Goal: Task Accomplishment & Management: Complete application form

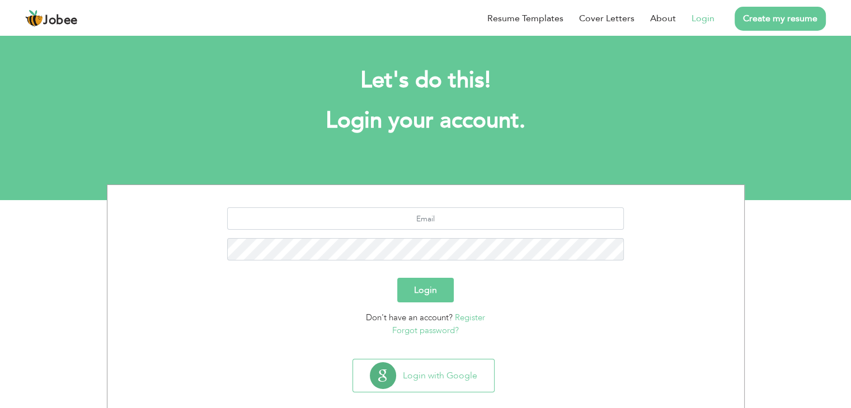
scroll to position [16, 0]
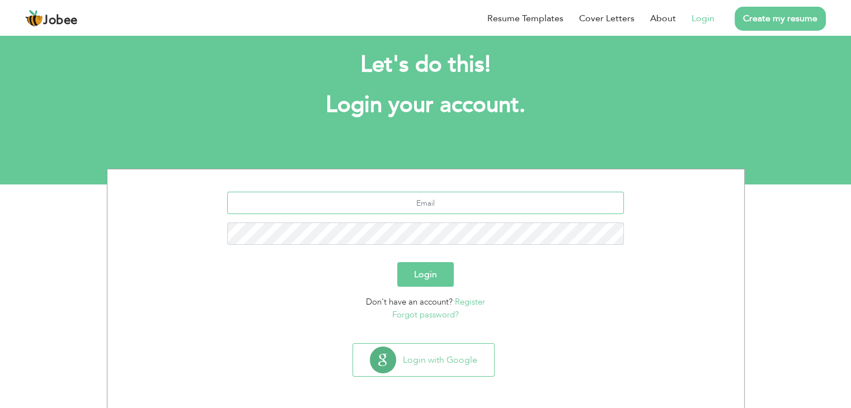
click at [490, 206] on input "text" at bounding box center [425, 203] width 397 height 22
type input "m.tayyab19@gmail.com"
click at [530, 288] on form "m.tayyab19@gmail.com Login Don't have an account? Register Forgot password?" at bounding box center [426, 256] width 620 height 129
click at [411, 282] on button "Login" at bounding box center [425, 274] width 57 height 25
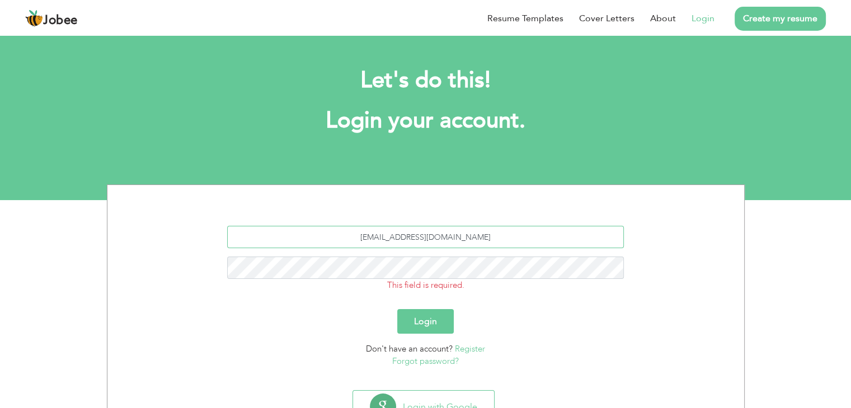
click at [479, 239] on input "[EMAIL_ADDRESS][DOMAIN_NAME]" at bounding box center [425, 237] width 397 height 22
click at [436, 317] on button "Login" at bounding box center [425, 321] width 57 height 25
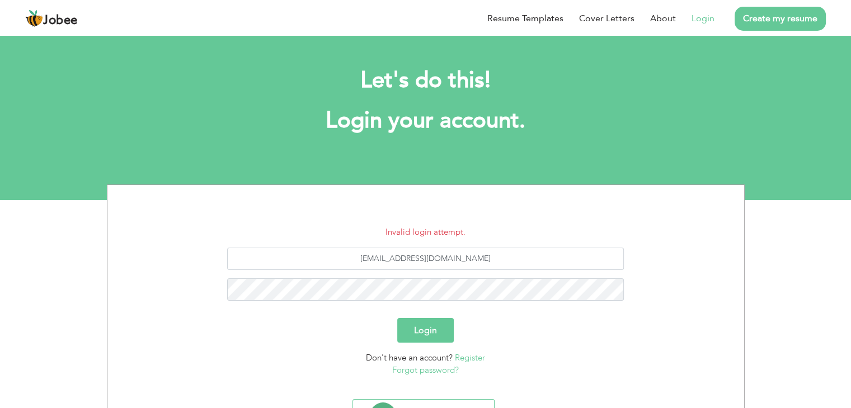
click at [707, 18] on link "Login" at bounding box center [703, 18] width 23 height 13
click at [488, 252] on input "[EMAIL_ADDRESS][DOMAIN_NAME]" at bounding box center [425, 259] width 397 height 22
click at [508, 338] on div "Login" at bounding box center [426, 330] width 620 height 25
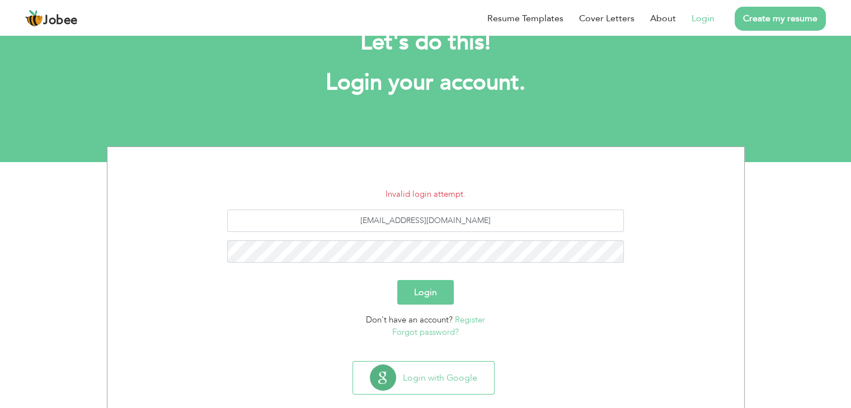
scroll to position [56, 0]
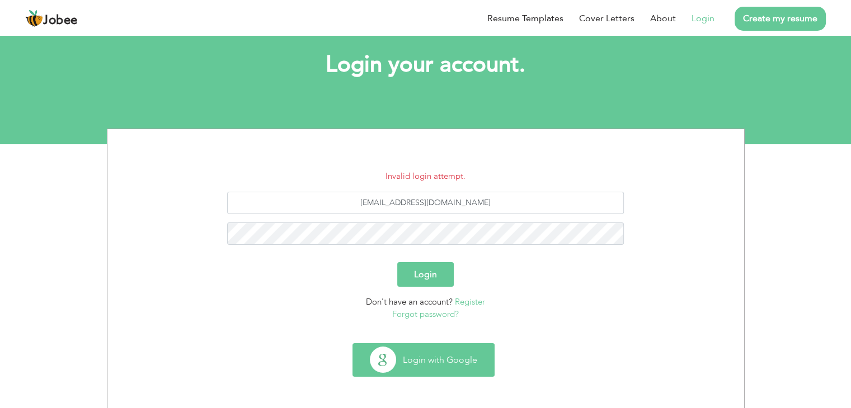
click at [453, 364] on button "Login with Google" at bounding box center [423, 360] width 141 height 32
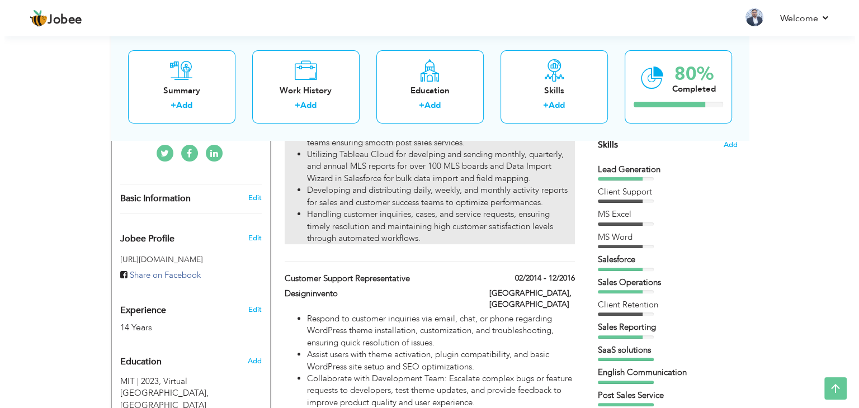
scroll to position [280, 0]
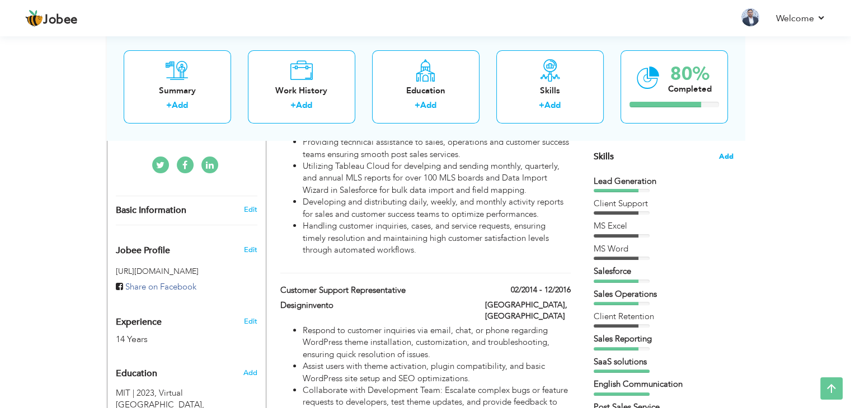
click at [728, 158] on span "Add" at bounding box center [726, 157] width 15 height 11
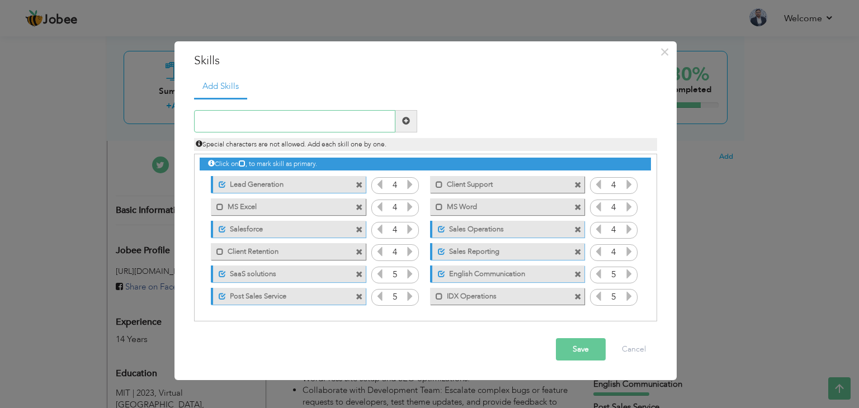
scroll to position [2, 0]
click at [229, 121] on input "text" at bounding box center [294, 121] width 201 height 22
click at [289, 124] on input "text" at bounding box center [294, 121] width 201 height 22
type input "Jira"
click at [413, 119] on span at bounding box center [407, 121] width 22 height 22
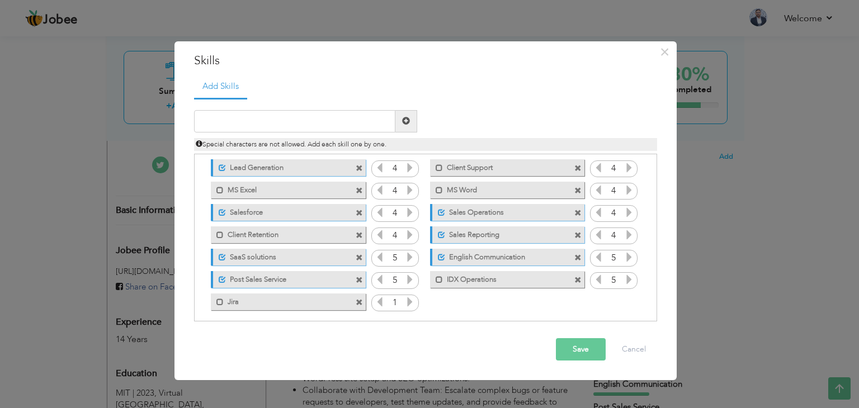
scroll to position [25, 0]
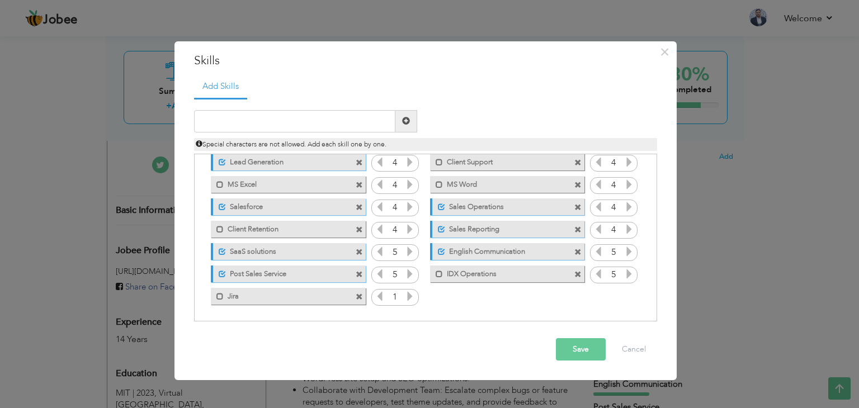
click at [410, 293] on icon at bounding box center [410, 296] width 10 height 10
click at [220, 295] on span at bounding box center [220, 296] width 7 height 7
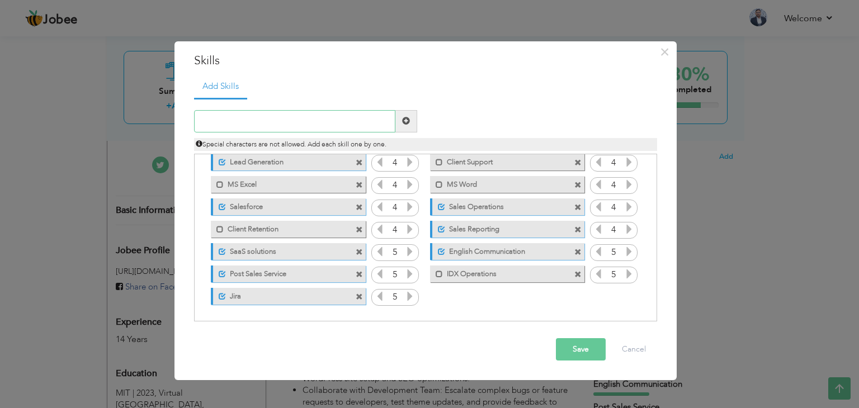
click at [284, 124] on input "text" at bounding box center [294, 121] width 201 height 22
paste input "hubspot"
click at [251, 126] on input "hubspot" at bounding box center [294, 121] width 201 height 22
click at [246, 128] on input "hubspot" at bounding box center [294, 121] width 201 height 22
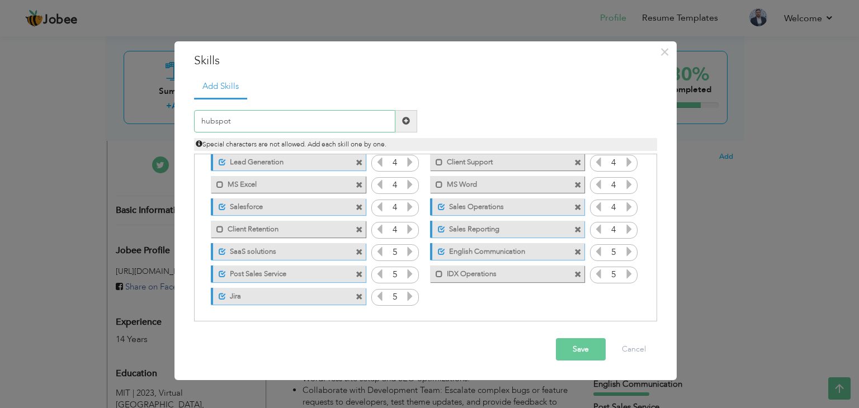
click at [247, 128] on input "hubspot" at bounding box center [294, 121] width 201 height 22
paste input "HubS"
type input "HubSpot"
click at [410, 120] on span at bounding box center [407, 121] width 22 height 22
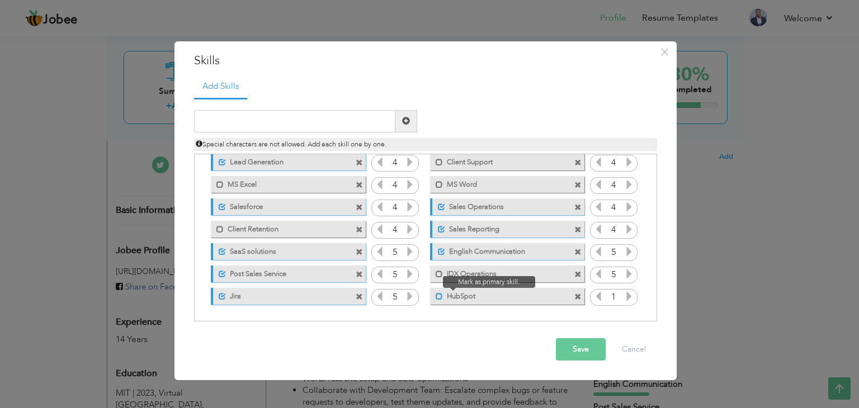
click at [438, 297] on span at bounding box center [439, 296] width 7 height 7
click at [628, 300] on icon at bounding box center [629, 296] width 10 height 10
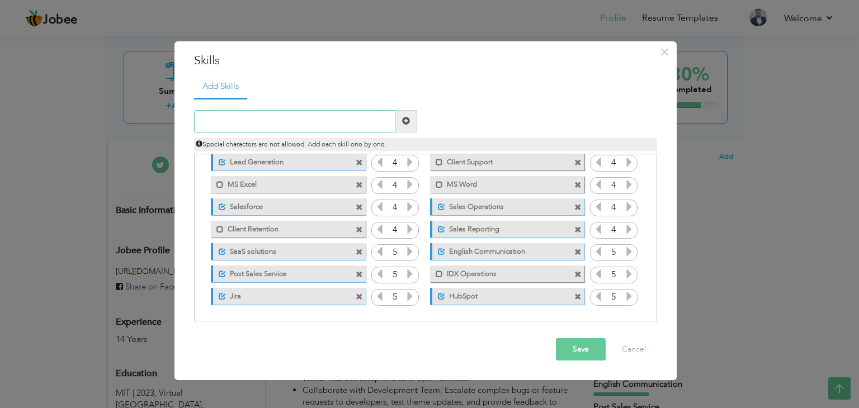
click at [310, 122] on input "text" at bounding box center [294, 121] width 201 height 22
paste input "zoho"
click at [324, 118] on input "zoho" at bounding box center [294, 121] width 201 height 22
click at [238, 131] on input "zoho" at bounding box center [294, 121] width 201 height 22
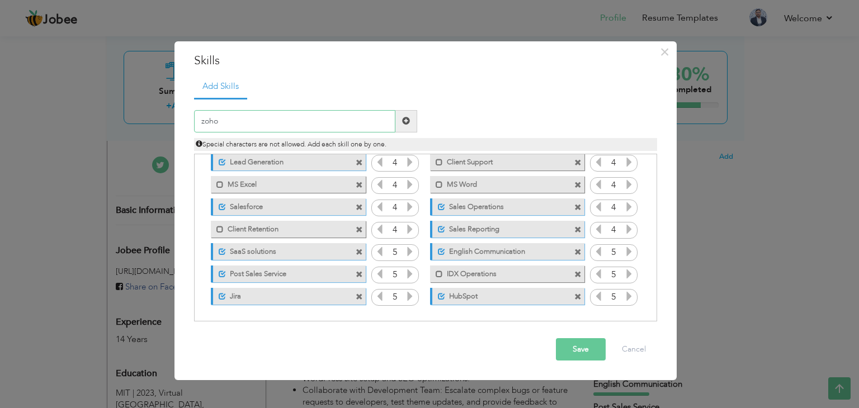
click at [242, 124] on input "zoho" at bounding box center [294, 121] width 201 height 22
type input "Zoho"
click at [407, 130] on span at bounding box center [407, 121] width 22 height 22
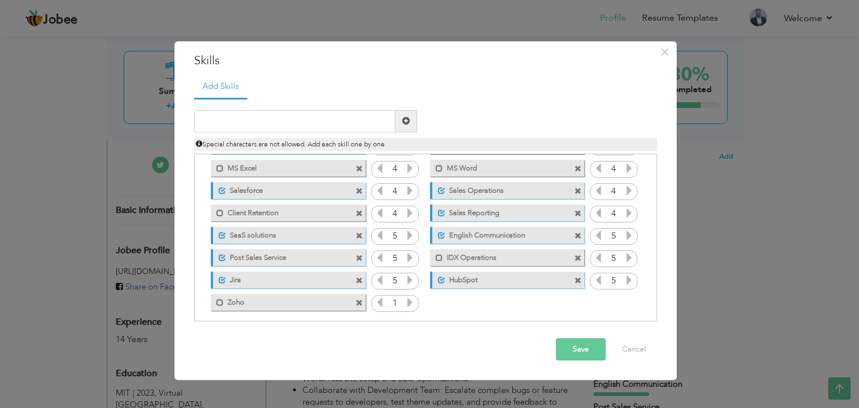
scroll to position [47, 0]
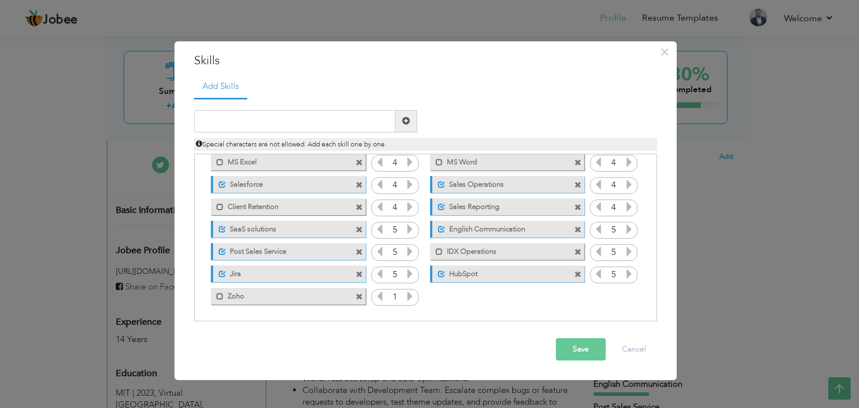
click at [407, 298] on icon at bounding box center [410, 296] width 10 height 10
click at [408, 298] on icon at bounding box center [410, 296] width 10 height 10
click at [220, 296] on span at bounding box center [220, 296] width 7 height 7
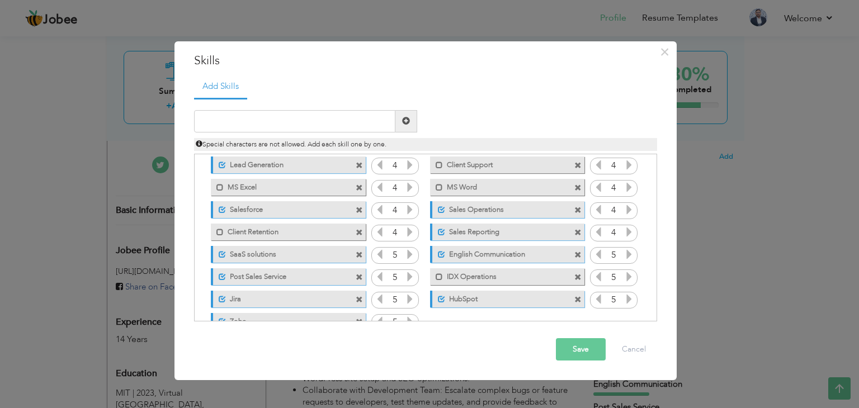
scroll to position [0, 0]
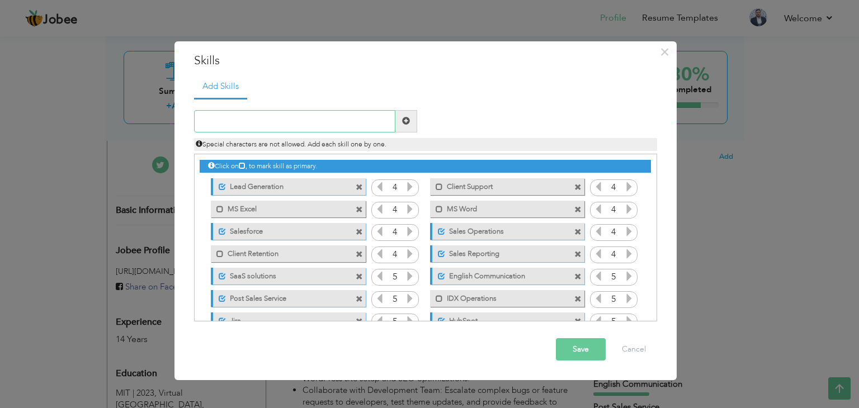
click at [253, 125] on input "text" at bounding box center [294, 121] width 201 height 22
type input "MS Teams"
click at [403, 122] on span at bounding box center [406, 121] width 8 height 8
click at [303, 121] on input "text" at bounding box center [294, 121] width 201 height 22
type input "Docusign"
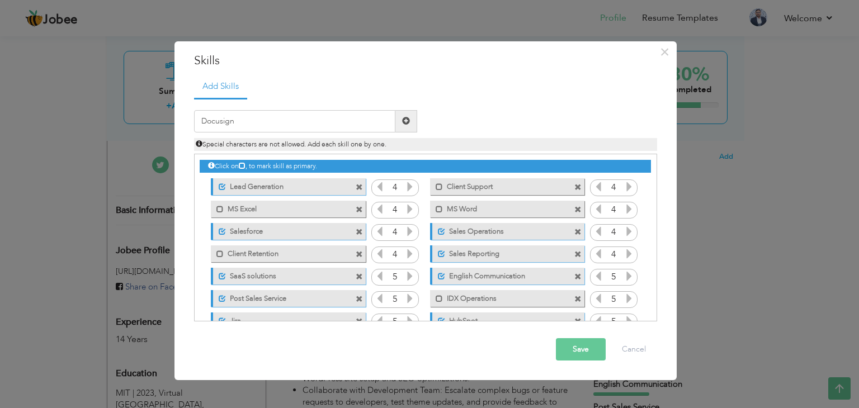
click at [412, 124] on span at bounding box center [407, 121] width 22 height 22
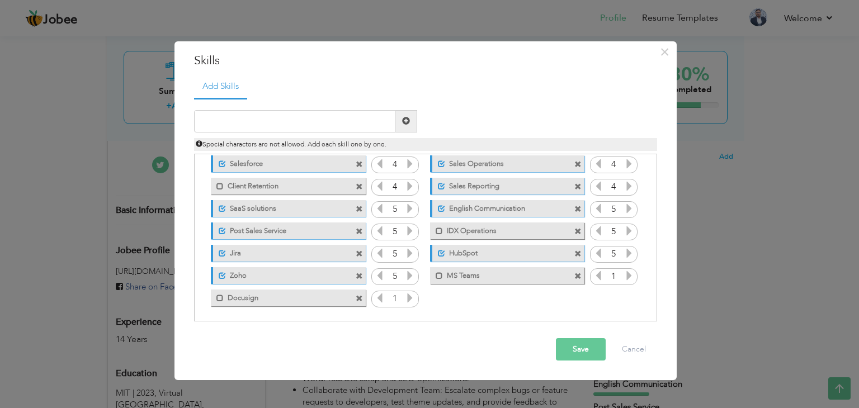
scroll to position [69, 0]
click at [408, 292] on icon at bounding box center [410, 296] width 10 height 10
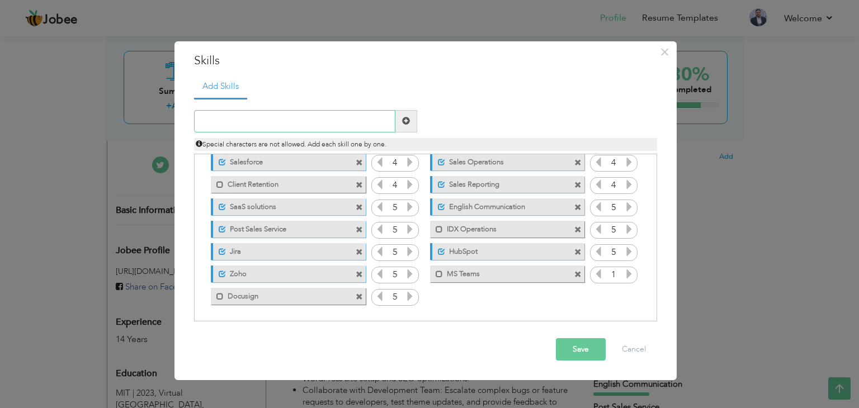
click at [300, 115] on input "text" at bounding box center [294, 121] width 201 height 22
click at [301, 115] on input "Aircall" at bounding box center [294, 121] width 201 height 22
type input "Aircall"
click at [407, 124] on span at bounding box center [406, 121] width 8 height 8
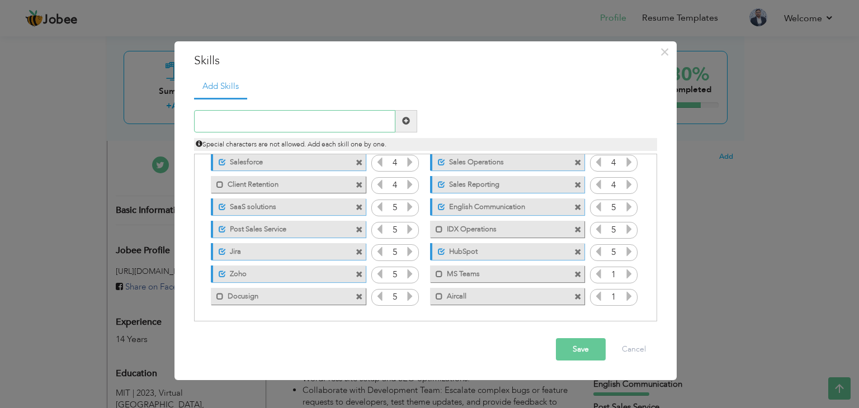
click at [279, 116] on input "text" at bounding box center [294, 121] width 201 height 22
type input "Postman"
click at [408, 121] on span at bounding box center [406, 121] width 8 height 8
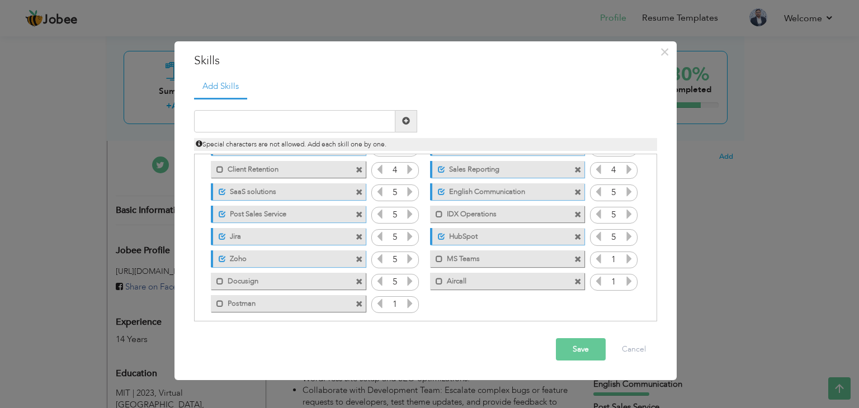
scroll to position [92, 0]
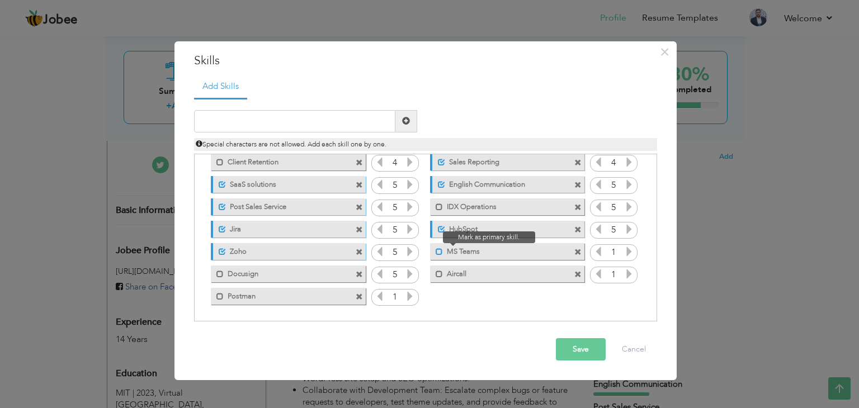
click at [440, 248] on span at bounding box center [439, 251] width 7 height 7
click at [624, 252] on icon at bounding box center [629, 252] width 10 height 10
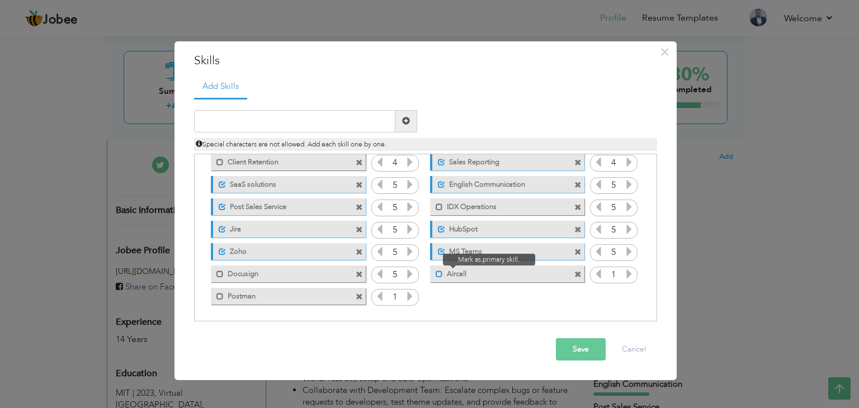
click at [434, 275] on span at bounding box center [436, 271] width 13 height 11
click at [626, 275] on icon at bounding box center [629, 274] width 10 height 10
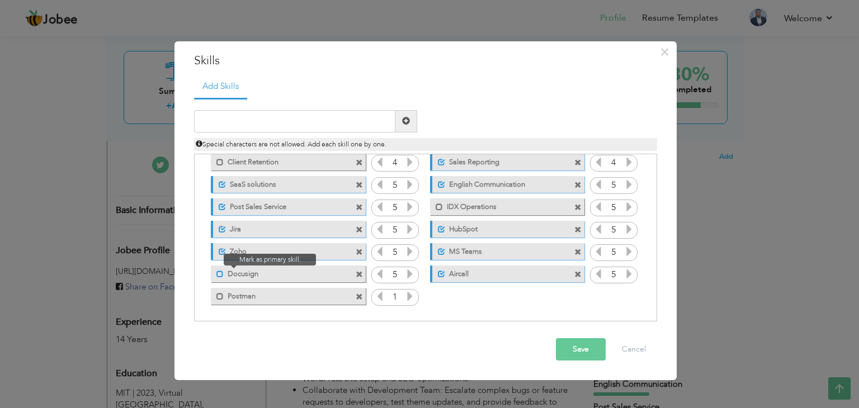
click at [219, 272] on span at bounding box center [220, 274] width 7 height 7
click at [220, 295] on span at bounding box center [220, 296] width 7 height 7
click at [408, 294] on icon at bounding box center [410, 296] width 10 height 10
click at [408, 295] on icon at bounding box center [410, 296] width 10 height 10
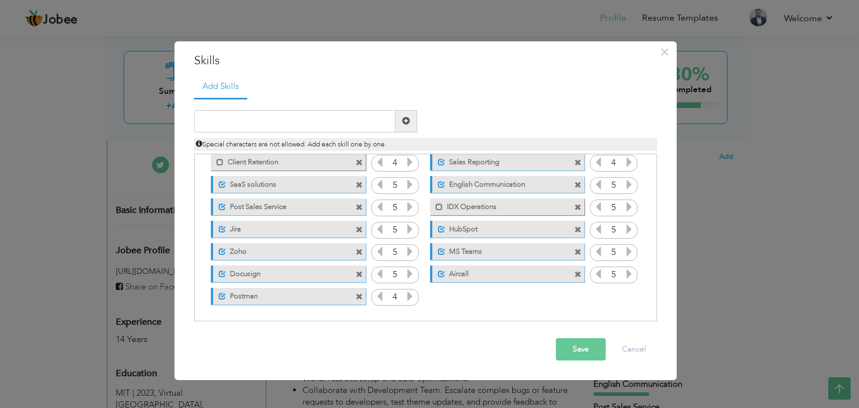
click at [408, 295] on icon at bounding box center [410, 296] width 10 height 10
click at [302, 229] on label "Jira" at bounding box center [281, 228] width 111 height 14
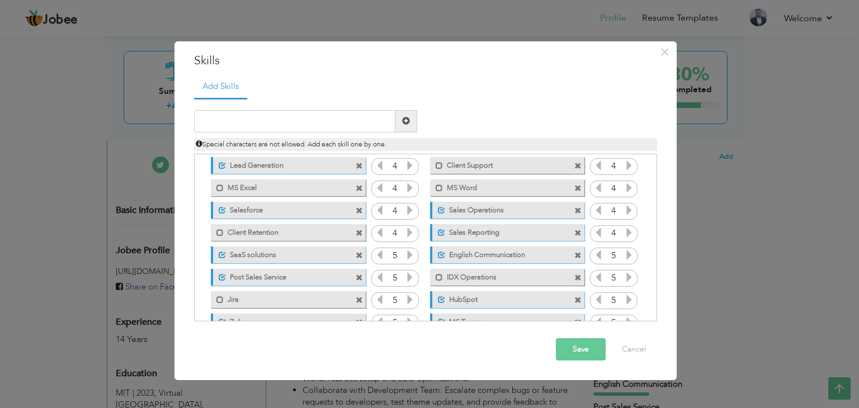
scroll to position [0, 0]
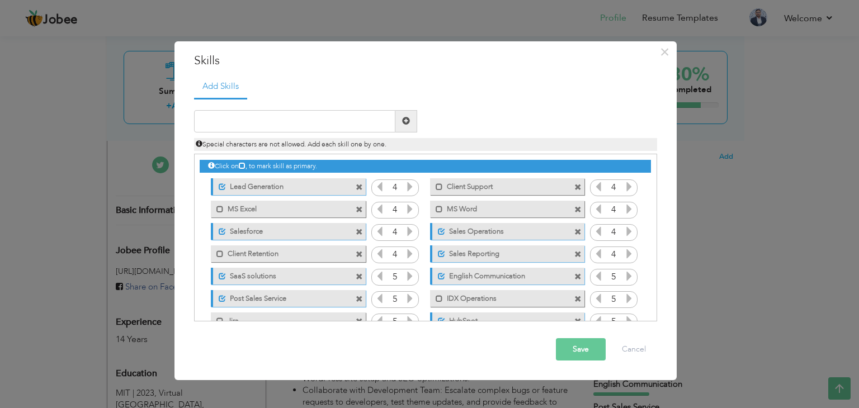
drag, startPoint x: 394, startPoint y: 183, endPoint x: 394, endPoint y: 198, distance: 15.1
click at [394, 198] on div "Click on , to mark skill as primary. Unmark as primary skill. Lead Generation 4…" at bounding box center [425, 276] width 451 height 245
click at [438, 187] on span at bounding box center [439, 187] width 7 height 7
drag, startPoint x: 439, startPoint y: 187, endPoint x: 445, endPoint y: 201, distance: 15.8
click at [445, 201] on div "Click on , to mark skill as primary. Unmark as primary skill. Lead Generation 4…" at bounding box center [425, 276] width 451 height 245
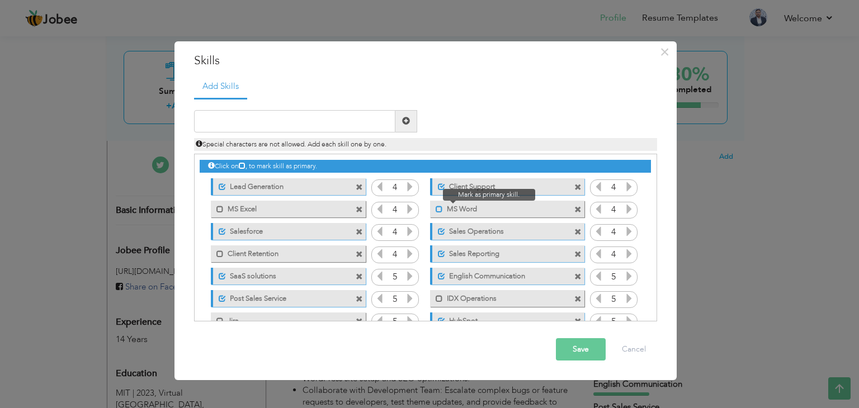
drag, startPoint x: 431, startPoint y: 187, endPoint x: 441, endPoint y: 191, distance: 10.3
click at [437, 204] on div "Click on , to mark skill as primary. Unmark as primary skill. Lead Generation 4…" at bounding box center [425, 276] width 451 height 245
click at [440, 184] on span at bounding box center [441, 187] width 7 height 7
drag, startPoint x: 543, startPoint y: 182, endPoint x: 544, endPoint y: 195, distance: 12.9
click at [544, 195] on div "Mark as primary skill. Client Support" at bounding box center [504, 187] width 171 height 22
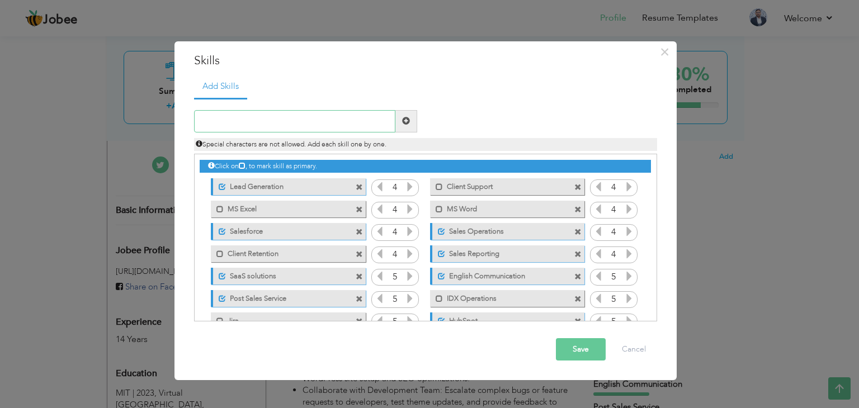
click at [308, 124] on input "text" at bounding box center [294, 121] width 201 height 22
paste input "GoHighLevel"
type input "GoHighLevel"
click at [410, 117] on span at bounding box center [406, 121] width 8 height 8
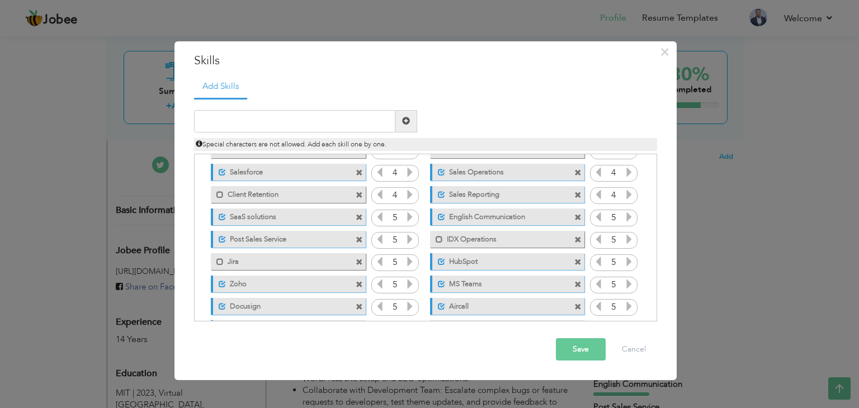
scroll to position [92, 0]
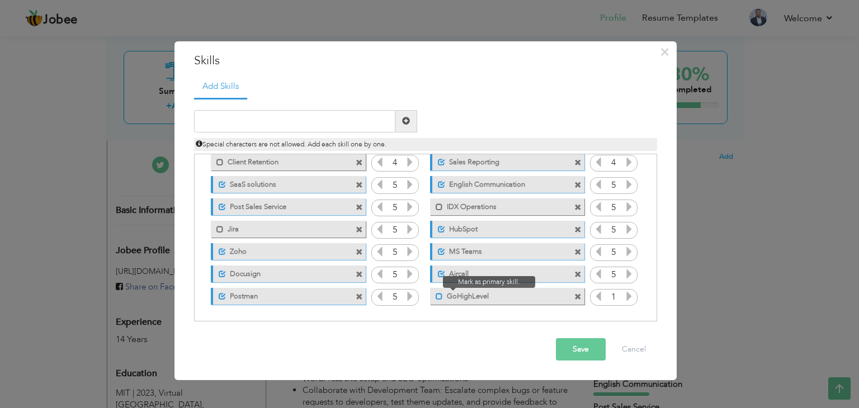
click at [439, 294] on span at bounding box center [439, 296] width 7 height 7
click at [630, 293] on icon at bounding box center [629, 296] width 10 height 10
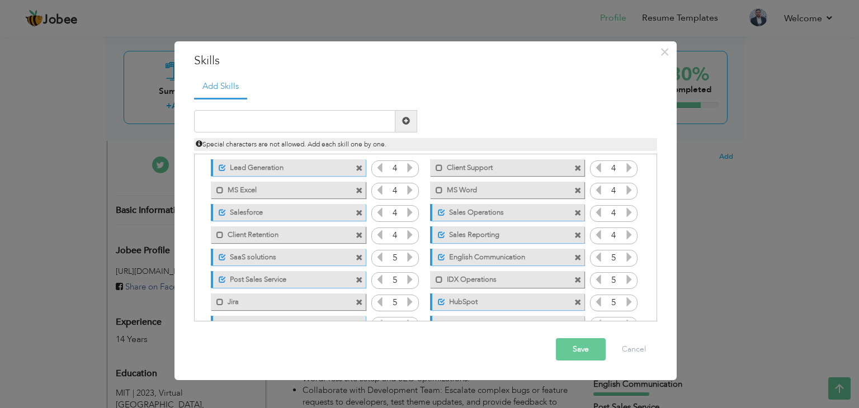
scroll to position [0, 0]
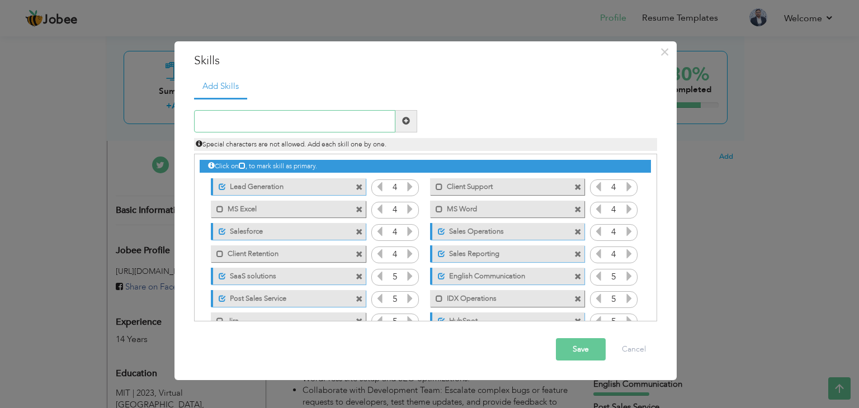
click at [300, 116] on input "text" at bounding box center [294, 121] width 201 height 22
paste input "tableau"
click at [204, 121] on input "tableau" at bounding box center [294, 121] width 201 height 22
type input "Tableau"
click at [409, 121] on span at bounding box center [406, 121] width 8 height 8
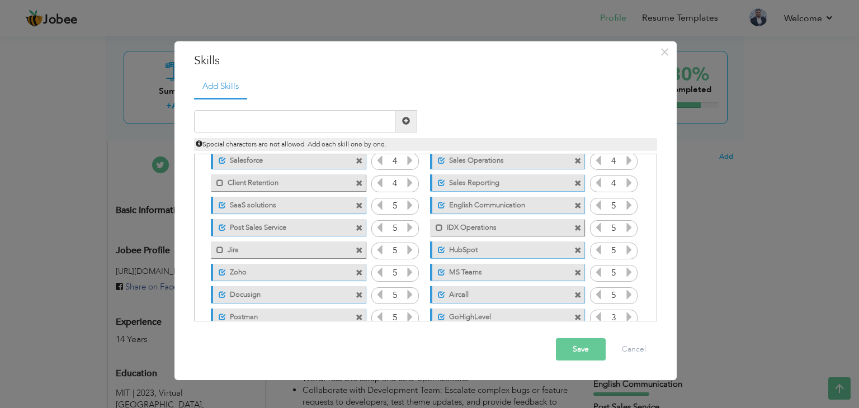
scroll to position [114, 0]
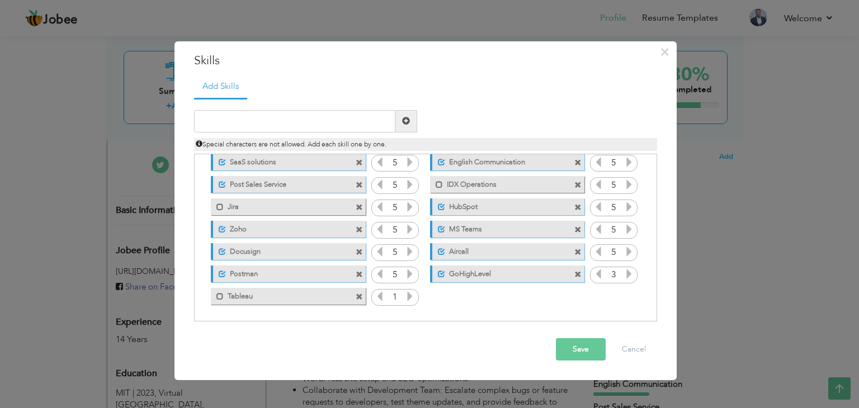
drag, startPoint x: 219, startPoint y: 296, endPoint x: 244, endPoint y: 296, distance: 24.6
click at [219, 296] on span at bounding box center [220, 296] width 7 height 7
click at [408, 296] on icon at bounding box center [410, 296] width 10 height 10
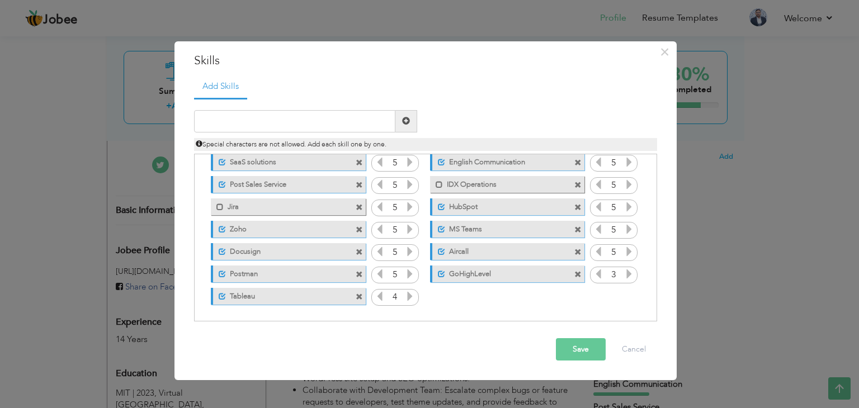
click at [408, 296] on icon at bounding box center [410, 296] width 10 height 10
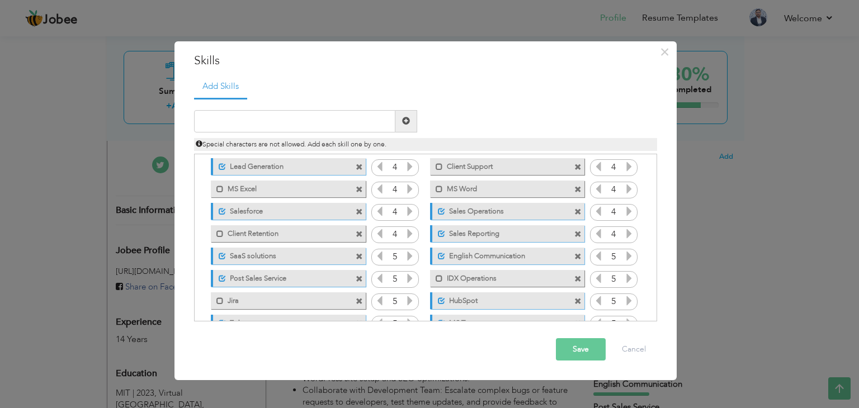
scroll to position [0, 0]
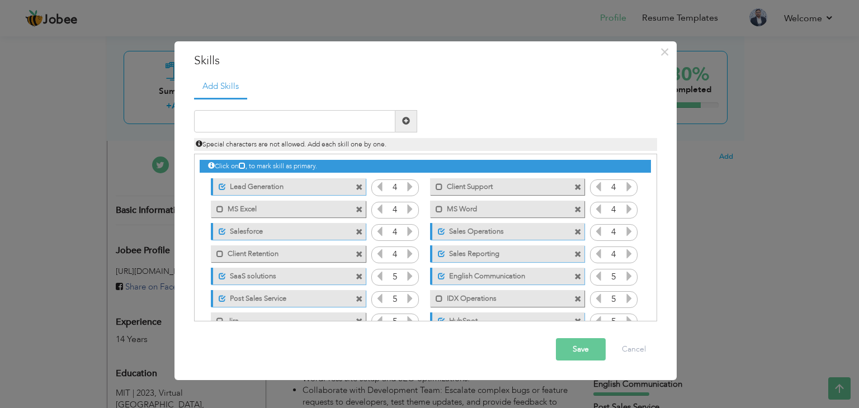
drag, startPoint x: 501, startPoint y: 186, endPoint x: 518, endPoint y: 184, distance: 16.4
click at [518, 184] on label "Client Support" at bounding box center [499, 185] width 113 height 14
drag, startPoint x: 337, startPoint y: 184, endPoint x: 325, endPoint y: 213, distance: 31.9
click at [325, 213] on div "Click on , to mark skill as primary. Unmark as primary skill. Lead Generation 4…" at bounding box center [425, 287] width 451 height 267
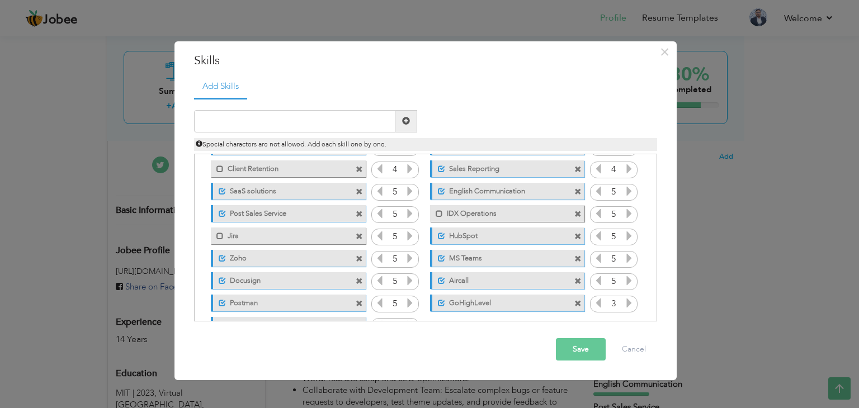
scroll to position [114, 0]
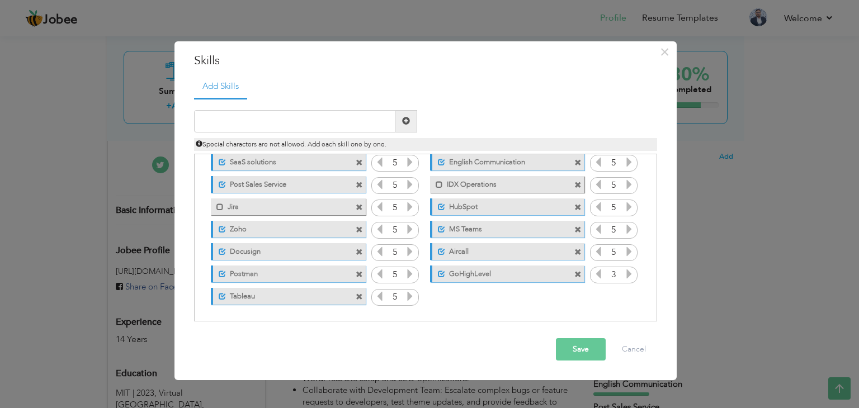
drag, startPoint x: 333, startPoint y: 296, endPoint x: 321, endPoint y: 244, distance: 53.1
click at [321, 244] on div "Click on , to mark skill as primary. Unmark as primary skill. Lead Generation 4…" at bounding box center [425, 173] width 451 height 267
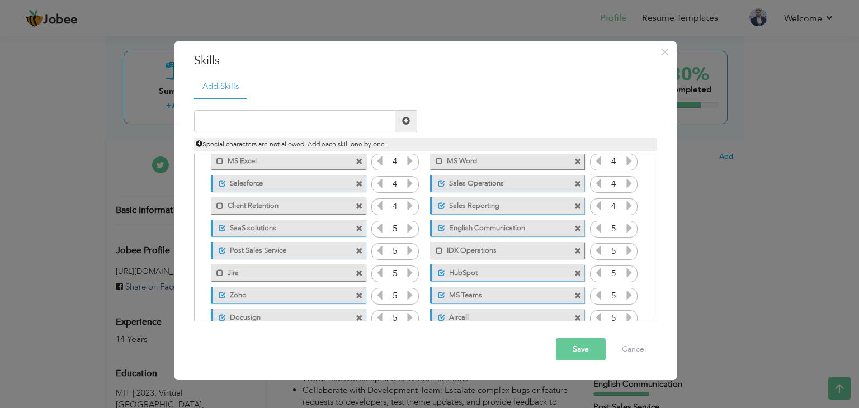
scroll to position [0, 0]
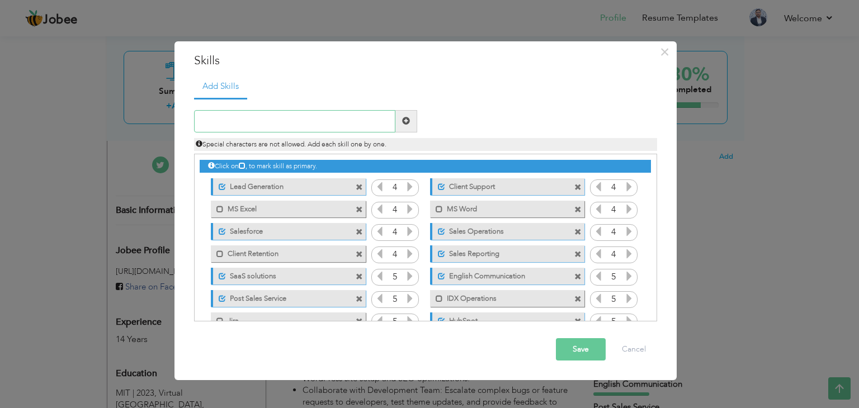
click at [276, 126] on input "text" at bounding box center [294, 121] width 201 height 22
type input "CRM"
click at [408, 119] on span at bounding box center [406, 121] width 8 height 8
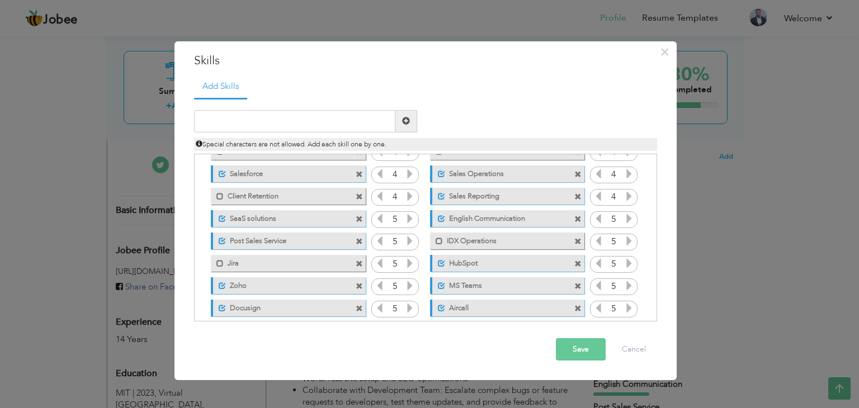
scroll to position [112, 0]
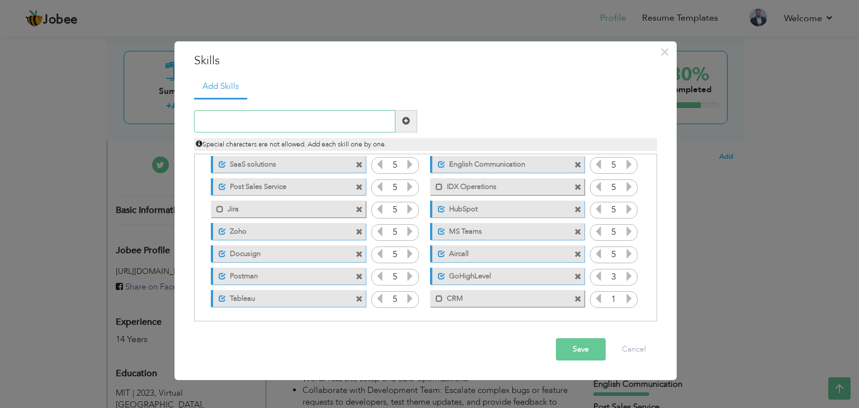
click at [302, 123] on input "text" at bounding box center [294, 121] width 201 height 22
paste input "Workday"
type input "Workday"
click at [403, 120] on span at bounding box center [406, 121] width 8 height 8
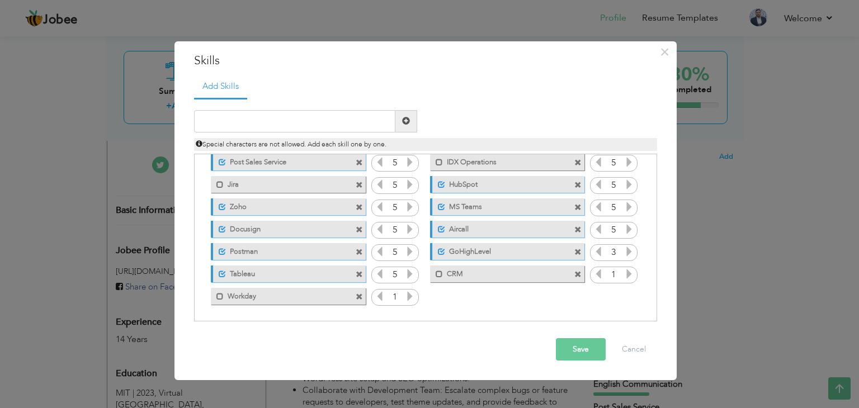
click at [407, 294] on icon at bounding box center [410, 296] width 10 height 10
click at [311, 108] on div "Duplicate entry" at bounding box center [425, 210] width 463 height 224
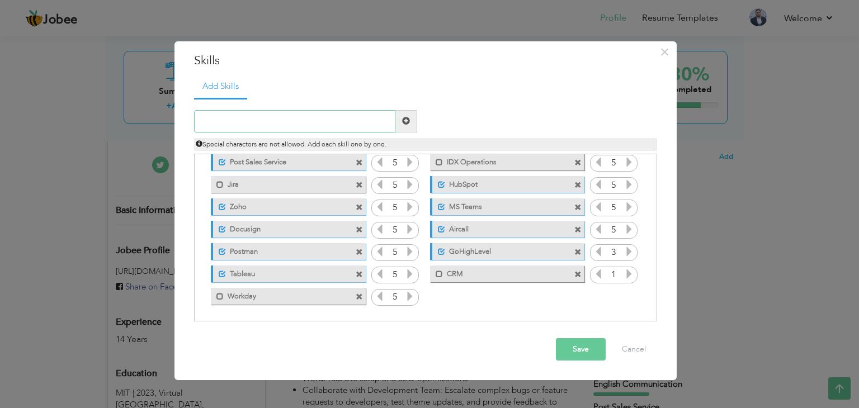
click at [311, 116] on input "text" at bounding box center [294, 121] width 201 height 22
paste input "Zendesk"
type input "Zendesk"
click at [407, 118] on span at bounding box center [406, 121] width 8 height 8
click at [628, 297] on icon at bounding box center [629, 296] width 10 height 10
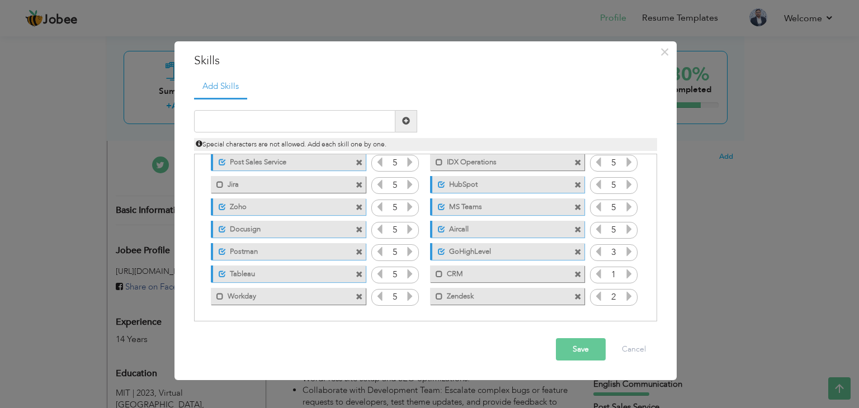
click at [628, 297] on icon at bounding box center [629, 296] width 10 height 10
click at [436, 293] on span at bounding box center [439, 296] width 7 height 7
click at [436, 272] on span at bounding box center [439, 274] width 7 height 7
click at [628, 274] on icon at bounding box center [629, 274] width 10 height 10
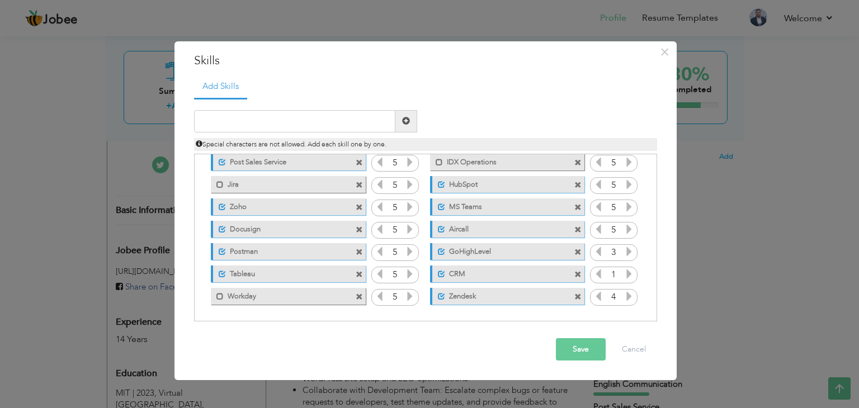
click at [628, 274] on icon at bounding box center [629, 274] width 10 height 10
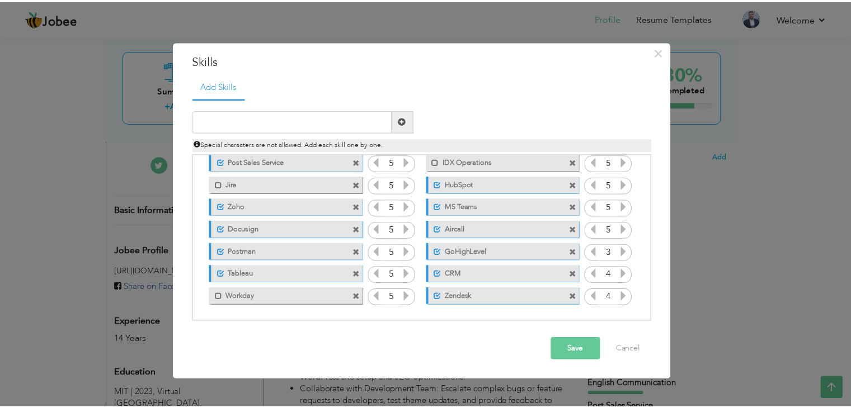
scroll to position [0, 0]
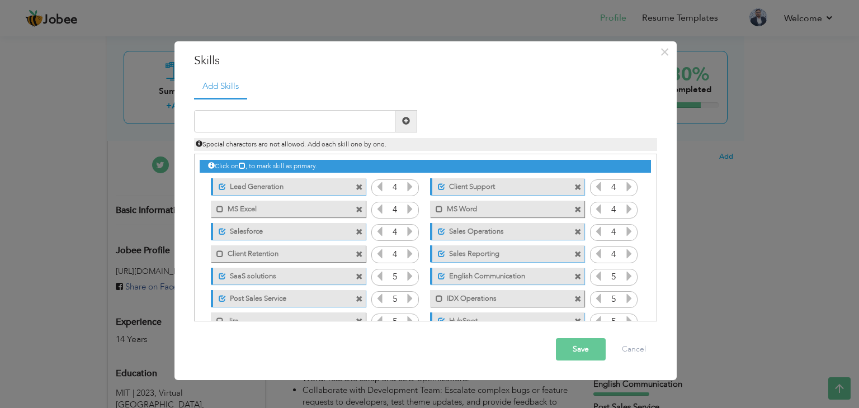
click at [578, 350] on button "Save" at bounding box center [581, 349] width 50 height 22
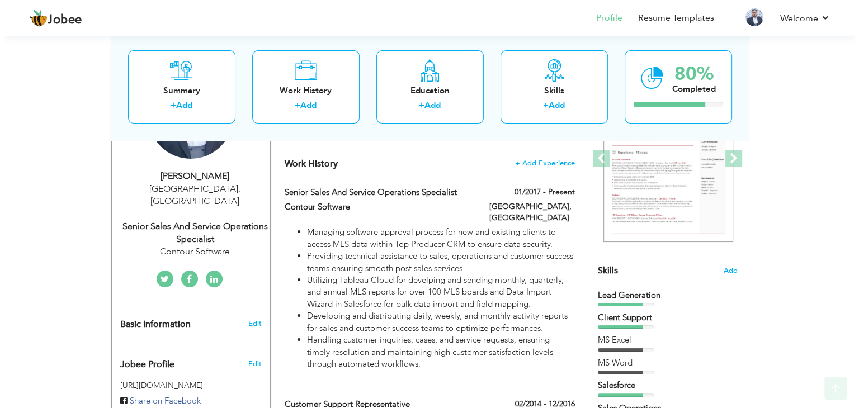
scroll to position [168, 0]
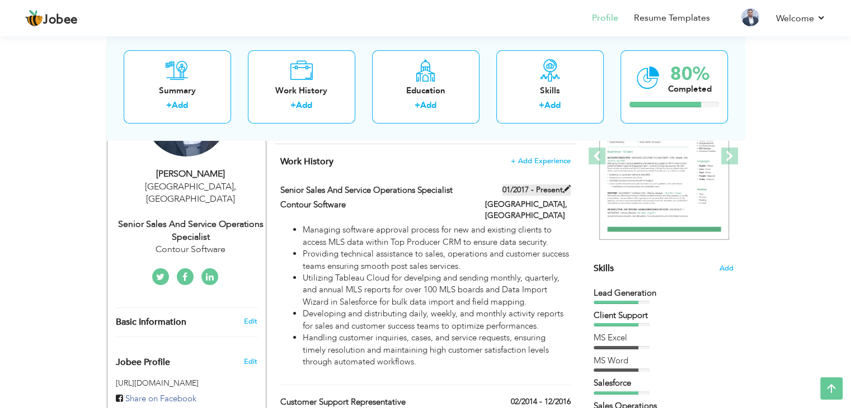
click at [568, 189] on span at bounding box center [567, 189] width 8 height 8
type input "Senior Sales and Service Operations Specialist"
type input "Contour Software"
type input "01/2017"
type input "[GEOGRAPHIC_DATA]"
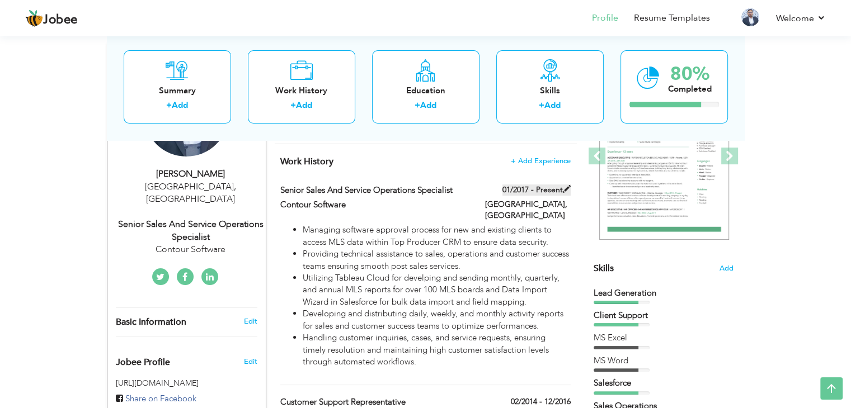
type input "[GEOGRAPHIC_DATA]"
checkbox input "true"
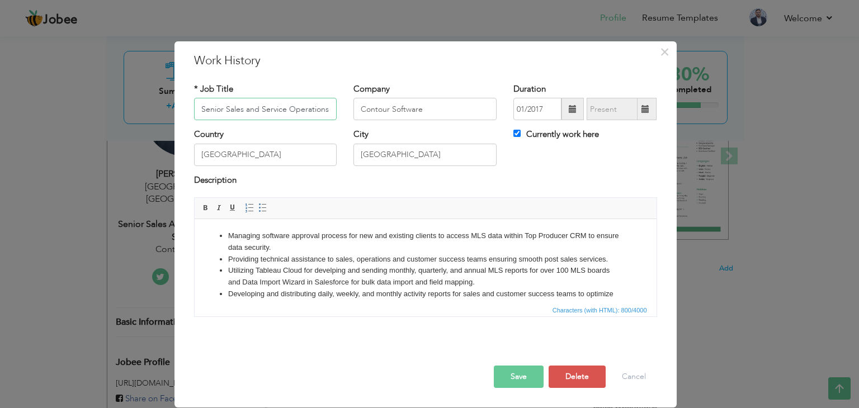
scroll to position [0, 31]
click at [666, 54] on span "×" at bounding box center [665, 52] width 10 height 20
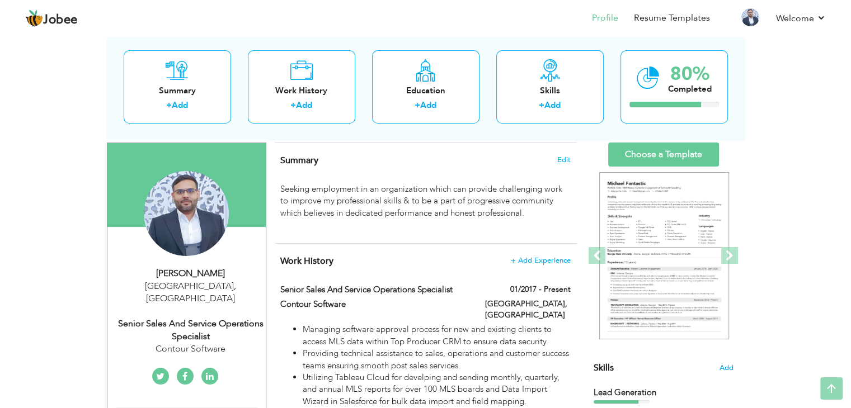
scroll to position [0, 0]
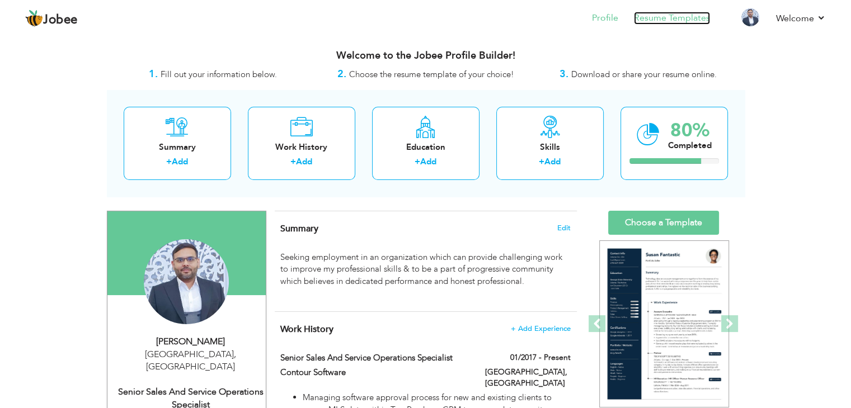
click at [669, 20] on link "Resume Templates" at bounding box center [672, 18] width 76 height 13
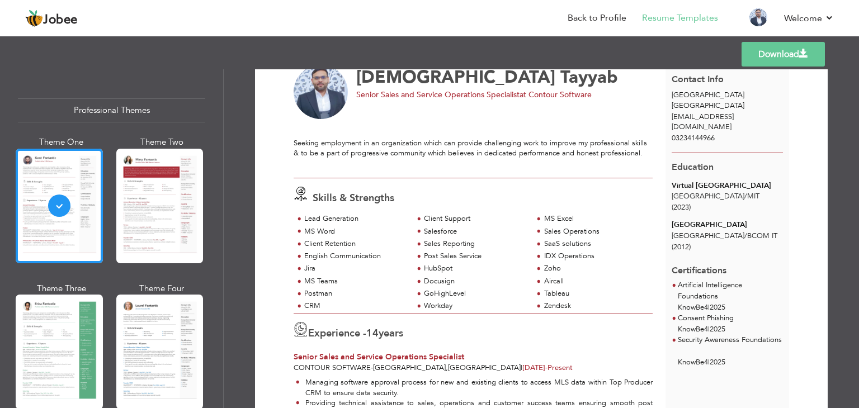
scroll to position [56, 0]
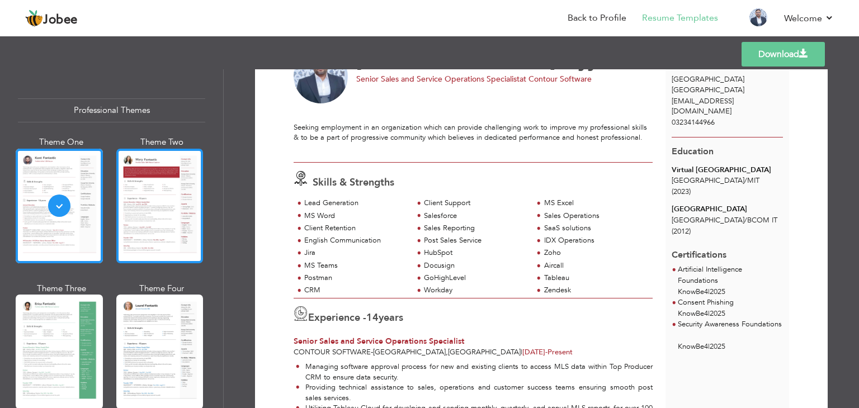
click at [150, 222] on div at bounding box center [159, 206] width 87 height 115
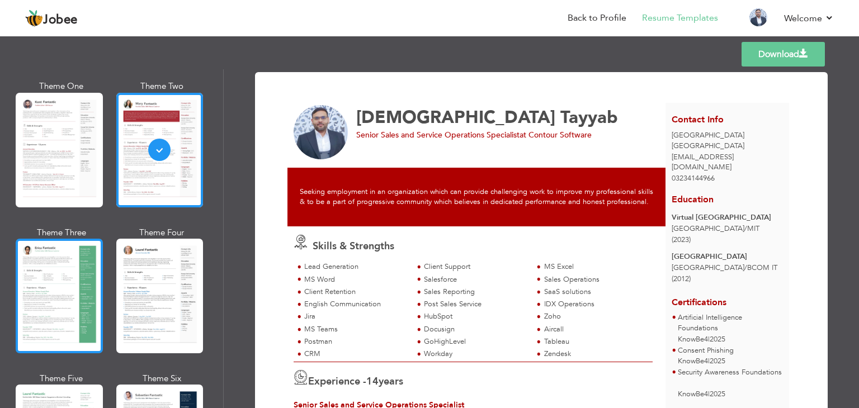
click at [69, 265] on div at bounding box center [59, 296] width 87 height 115
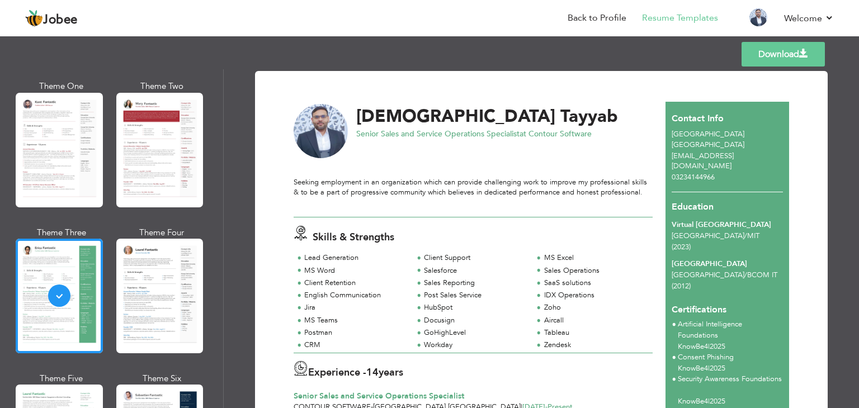
scroll to position [0, 0]
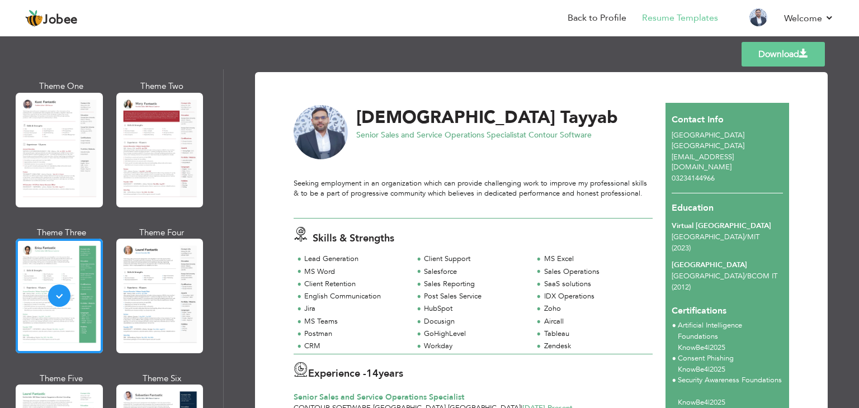
click at [807, 51] on span at bounding box center [803, 53] width 9 height 9
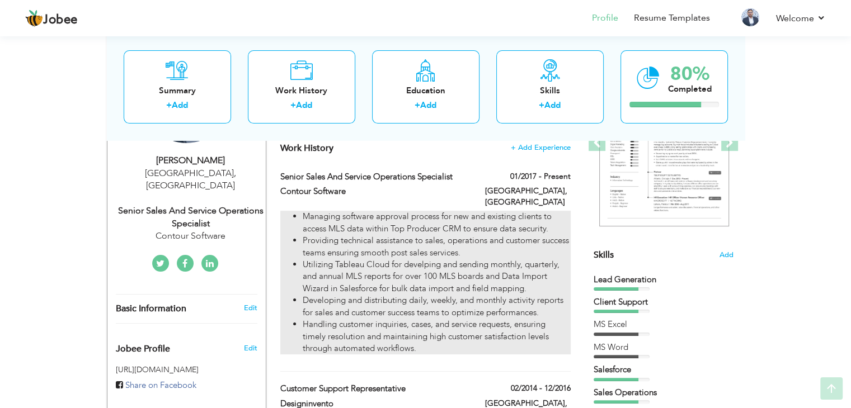
scroll to position [224, 0]
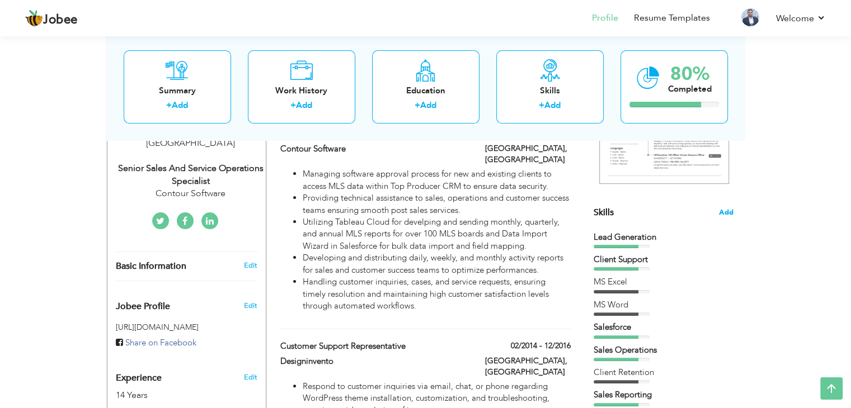
click at [723, 209] on span "Add" at bounding box center [726, 213] width 15 height 11
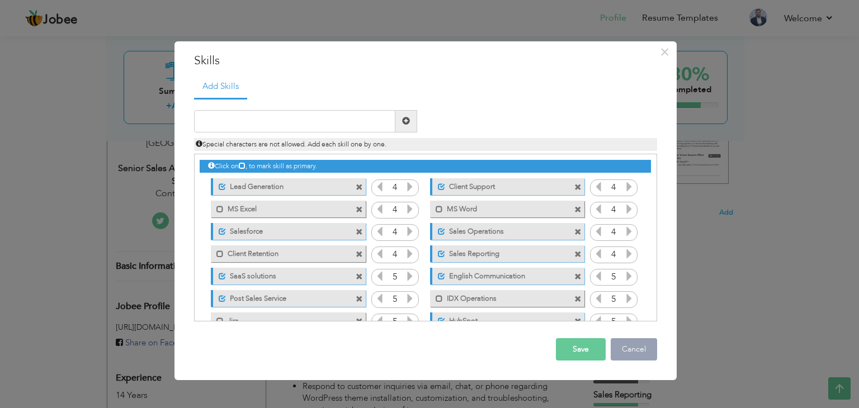
click at [626, 352] on button "Cancel" at bounding box center [634, 349] width 46 height 22
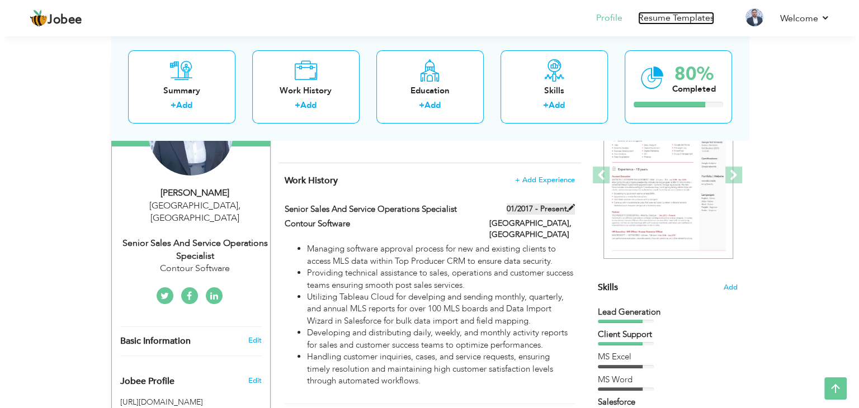
scroll to position [168, 0]
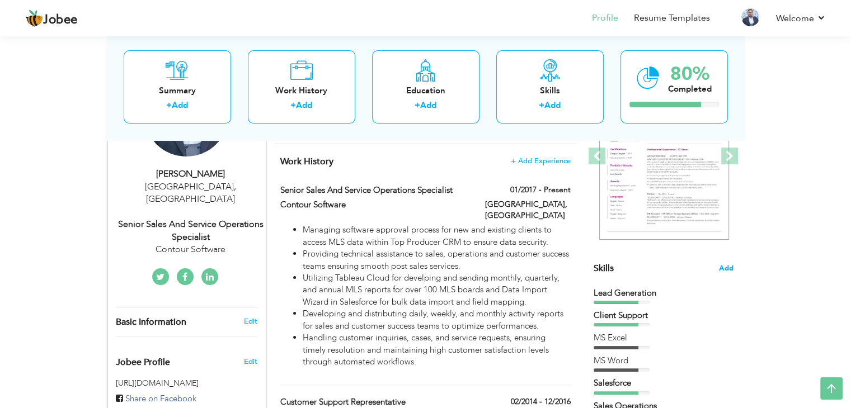
click at [727, 265] on span "Add" at bounding box center [726, 269] width 15 height 11
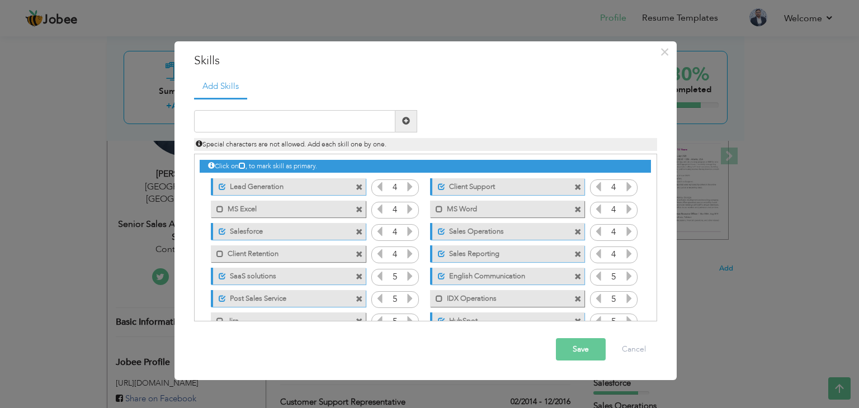
click at [358, 186] on span at bounding box center [359, 187] width 7 height 7
click at [410, 187] on icon at bounding box center [410, 187] width 10 height 10
click at [412, 209] on icon at bounding box center [410, 209] width 10 height 10
click at [410, 231] on icon at bounding box center [410, 232] width 10 height 10
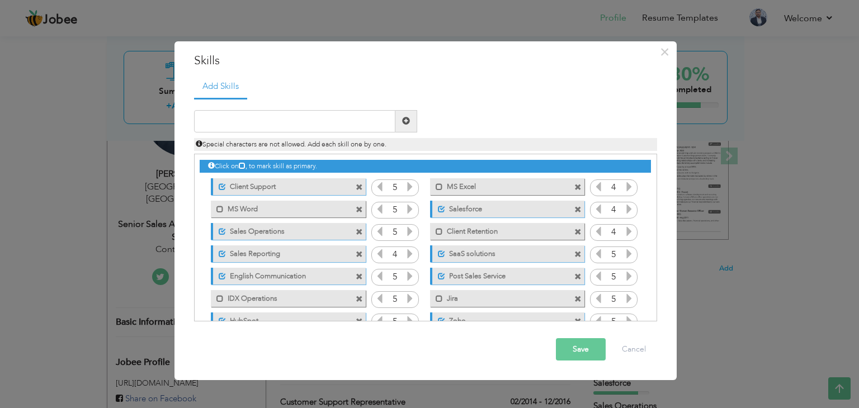
click at [411, 255] on icon at bounding box center [410, 254] width 10 height 10
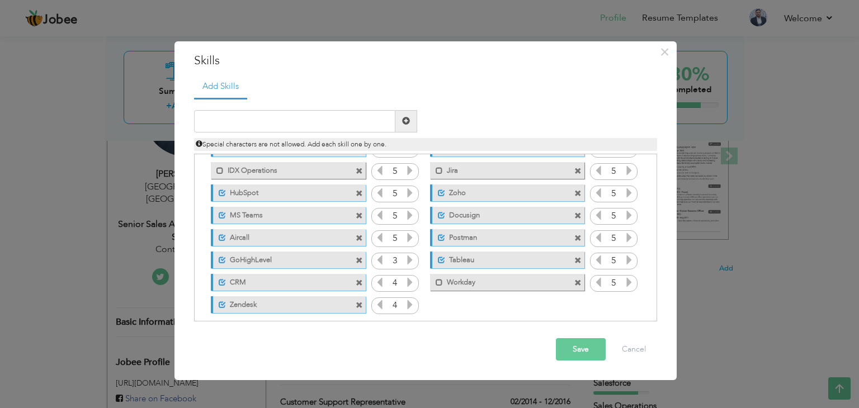
scroll to position [137, 0]
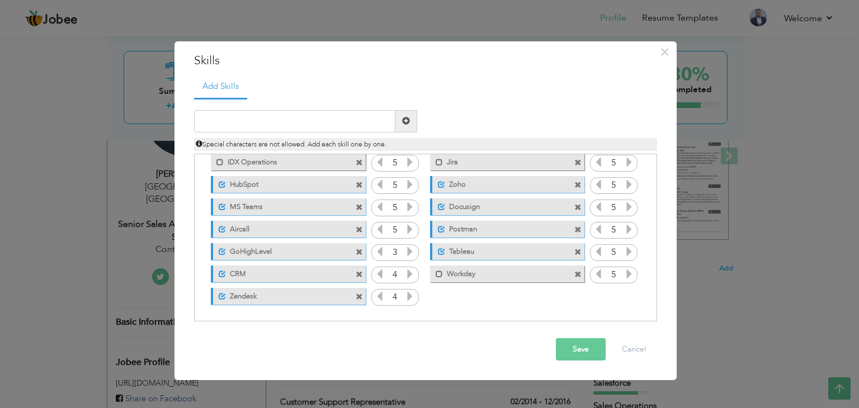
click at [407, 271] on icon at bounding box center [410, 274] width 10 height 10
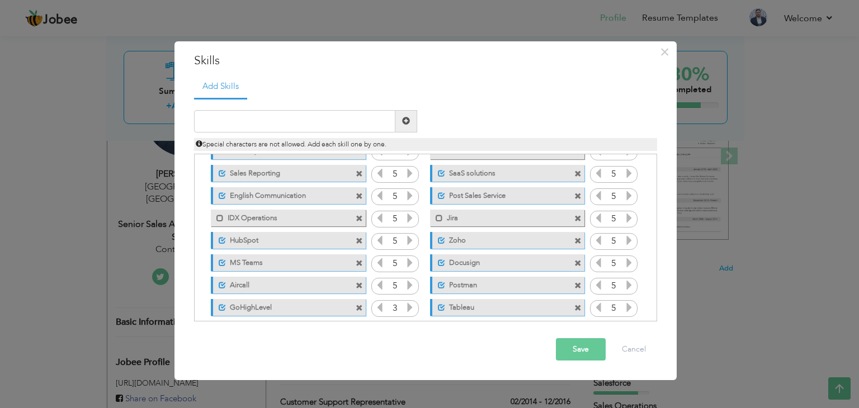
scroll to position [25, 0]
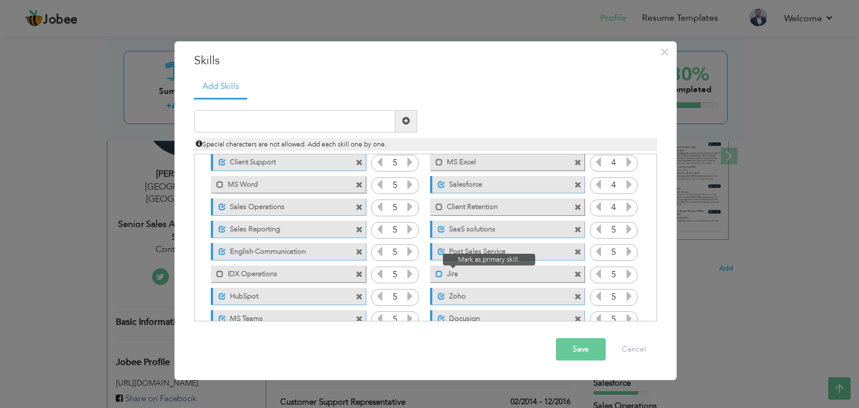
click at [439, 274] on span at bounding box center [439, 274] width 7 height 7
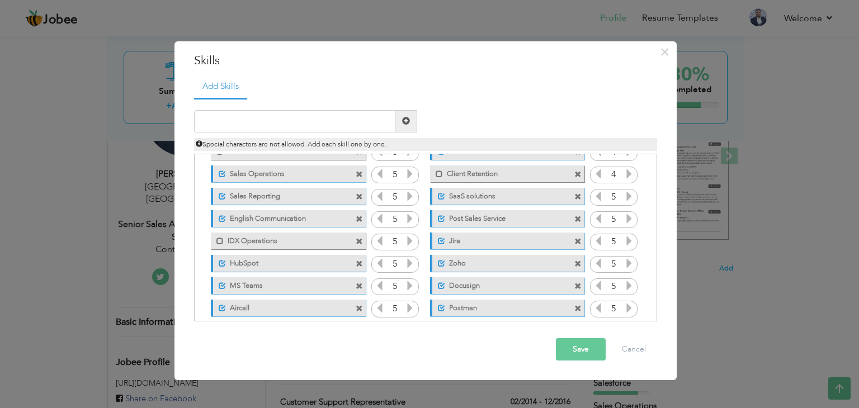
scroll to position [0, 0]
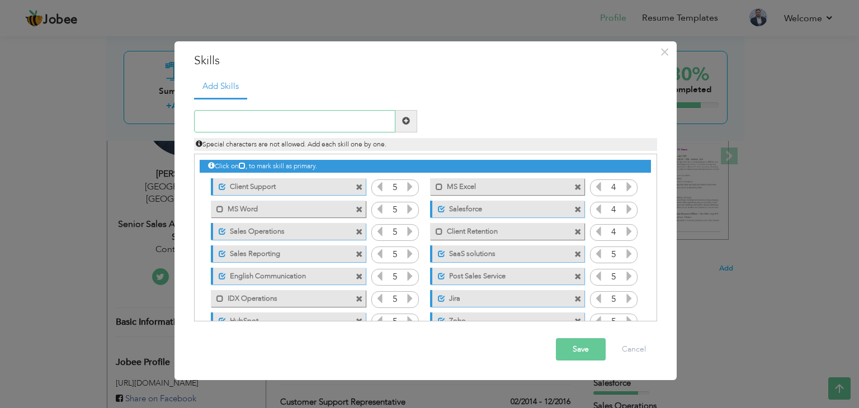
click at [283, 119] on input "text" at bounding box center [294, 121] width 201 height 22
paste input "WordPress"
type input "WordPress"
click at [406, 121] on span at bounding box center [406, 121] width 8 height 8
click at [318, 125] on input "text" at bounding box center [294, 121] width 201 height 22
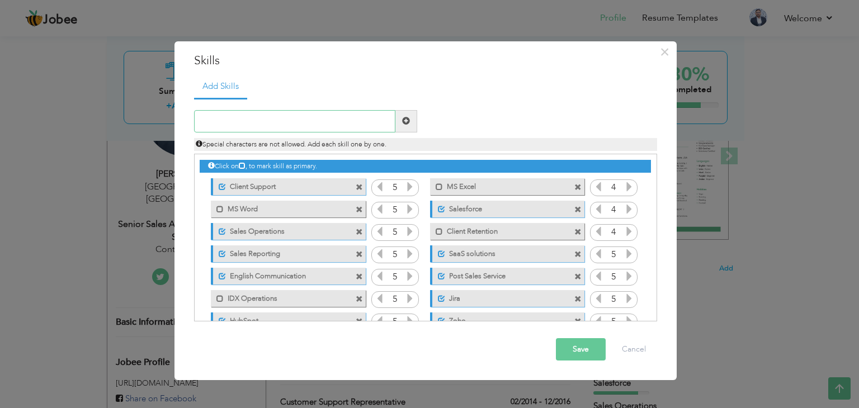
paste input "Woocommerce"
type input "Woocommerce"
click at [412, 119] on span at bounding box center [407, 121] width 22 height 22
click at [280, 122] on input "text" at bounding box center [294, 121] width 201 height 22
paste input "PHP"
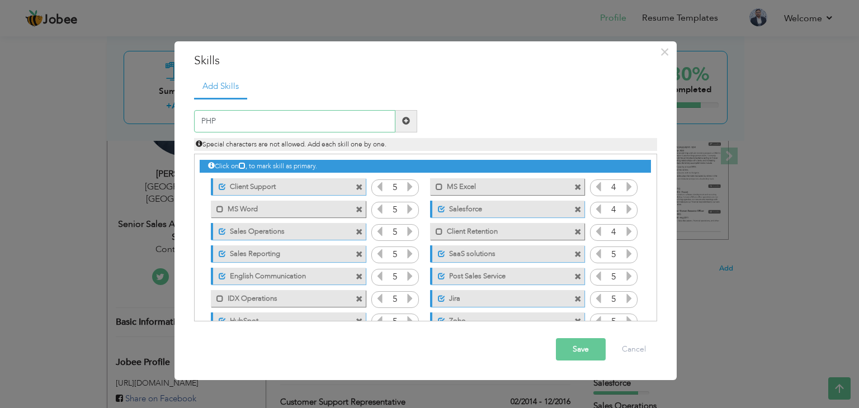
type input "PHP"
click at [411, 123] on span at bounding box center [407, 121] width 22 height 22
click at [348, 125] on input "text" at bounding box center [294, 121] width 201 height 22
paste input "HTML"
type input "HTML"
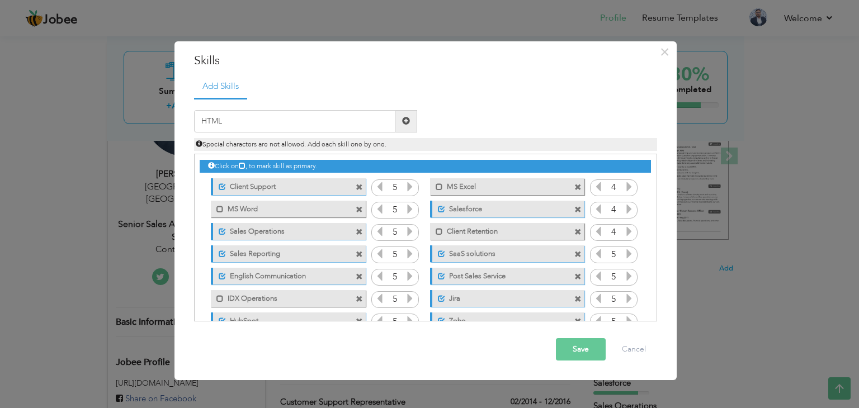
click at [408, 122] on span at bounding box center [406, 121] width 8 height 8
click at [327, 119] on input "text" at bounding box center [294, 121] width 201 height 22
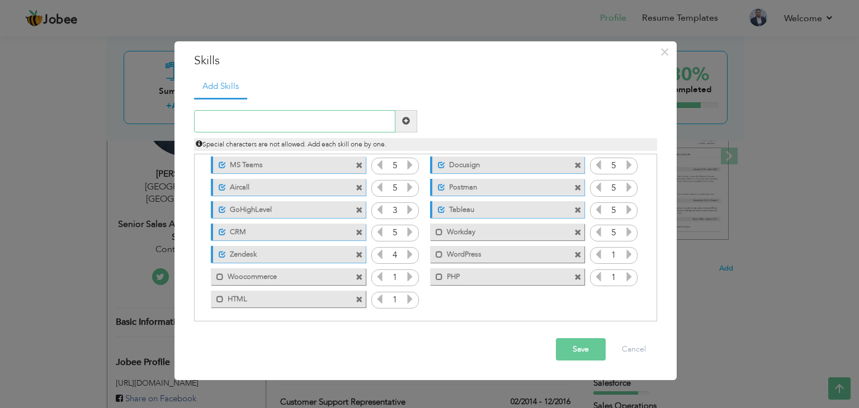
scroll to position [181, 0]
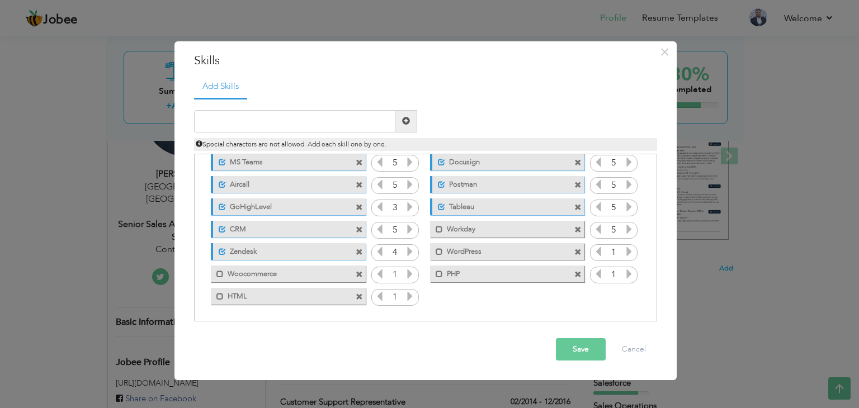
click at [624, 252] on icon at bounding box center [629, 252] width 10 height 10
click at [624, 277] on icon at bounding box center [629, 274] width 10 height 10
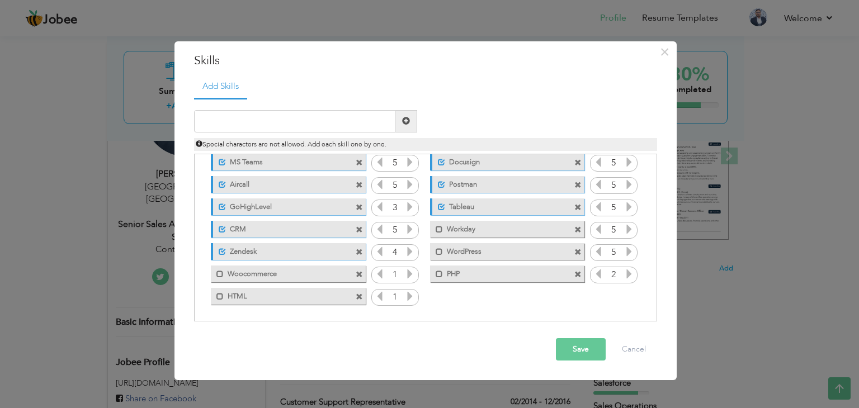
click at [624, 276] on icon at bounding box center [629, 274] width 10 height 10
click at [405, 270] on icon at bounding box center [410, 274] width 10 height 10
click at [408, 298] on icon at bounding box center [410, 296] width 10 height 10
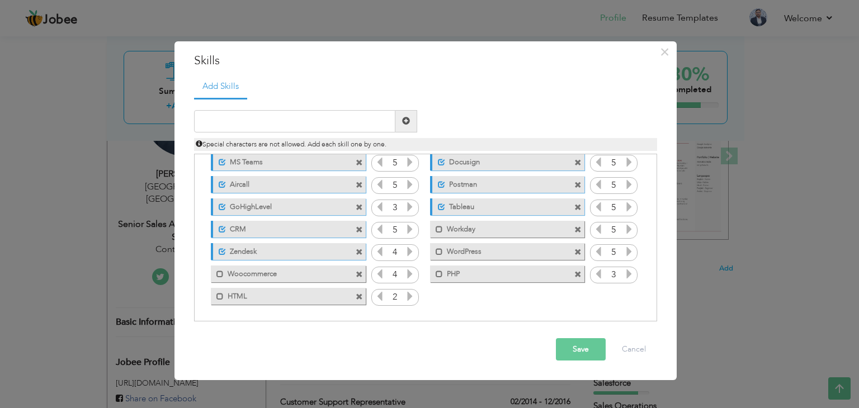
click at [408, 298] on icon at bounding box center [410, 296] width 10 height 10
click at [439, 223] on span at bounding box center [436, 226] width 13 height 11
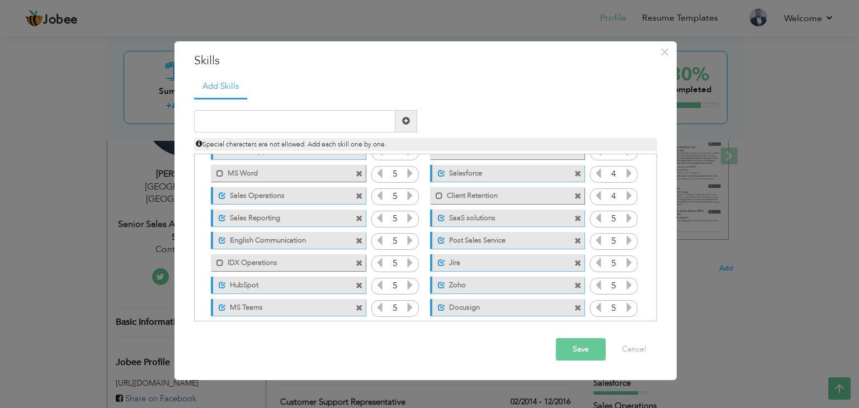
scroll to position [0, 0]
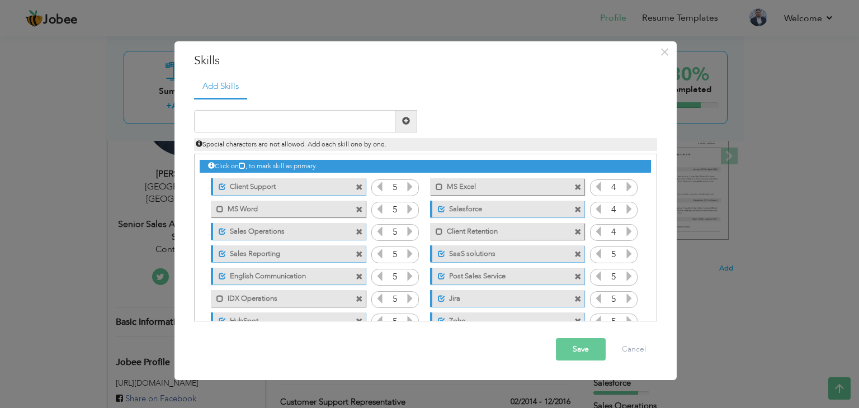
click at [573, 351] on button "Save" at bounding box center [581, 349] width 50 height 22
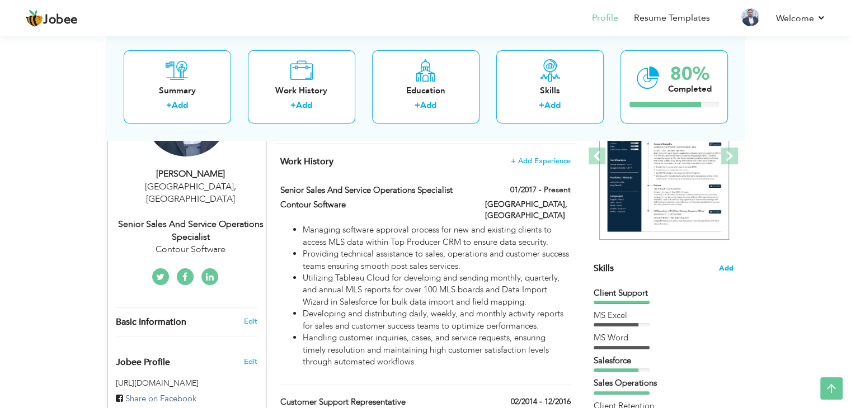
click at [730, 272] on span "Add" at bounding box center [726, 269] width 15 height 11
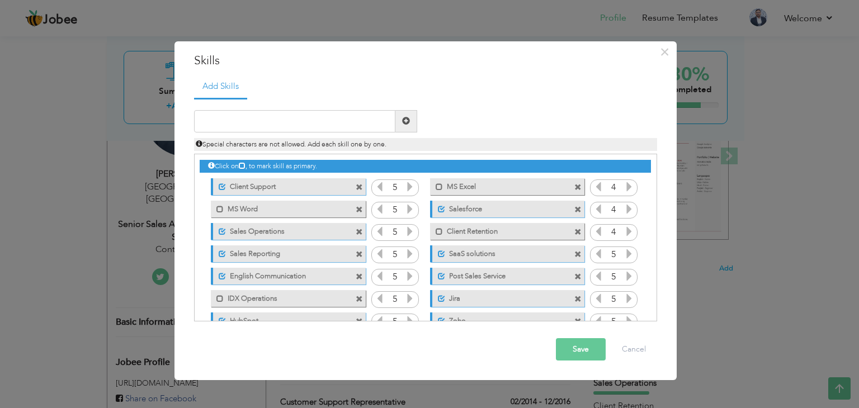
click at [627, 186] on icon at bounding box center [629, 187] width 10 height 10
click at [631, 207] on icon at bounding box center [629, 209] width 10 height 10
click at [629, 229] on icon at bounding box center [629, 232] width 10 height 10
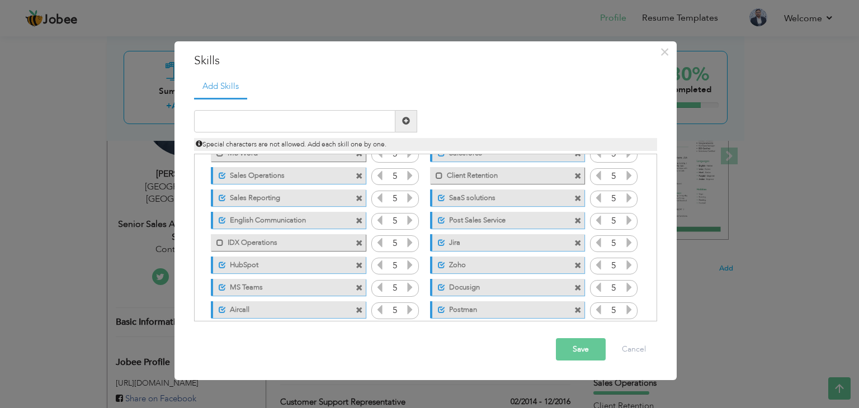
click at [576, 350] on button "Save" at bounding box center [581, 349] width 50 height 22
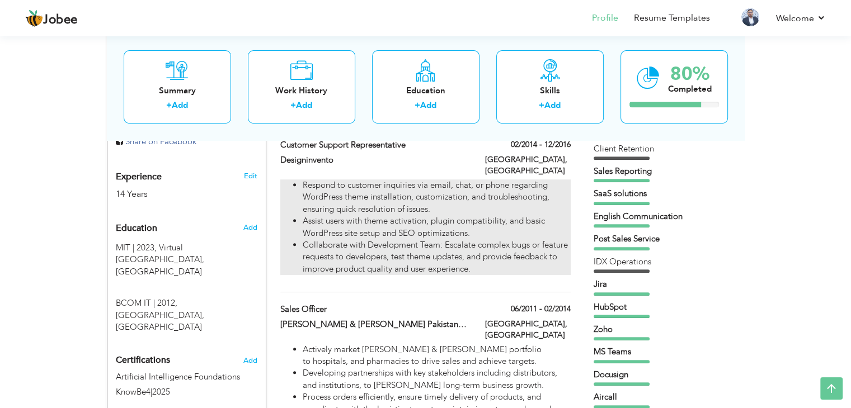
scroll to position [504, 0]
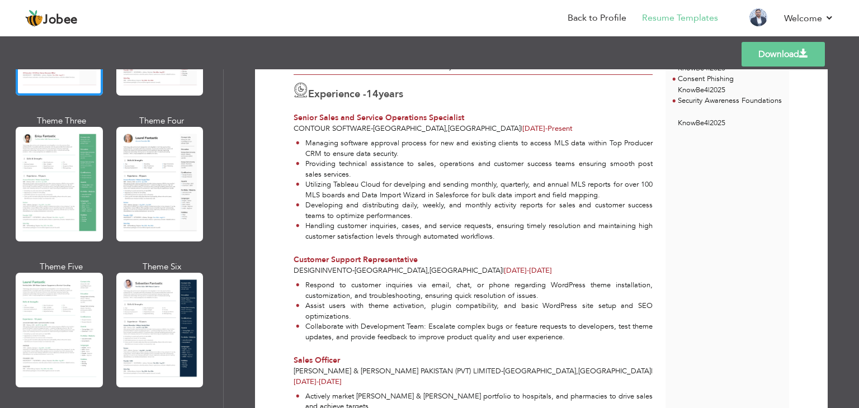
scroll to position [224, 0]
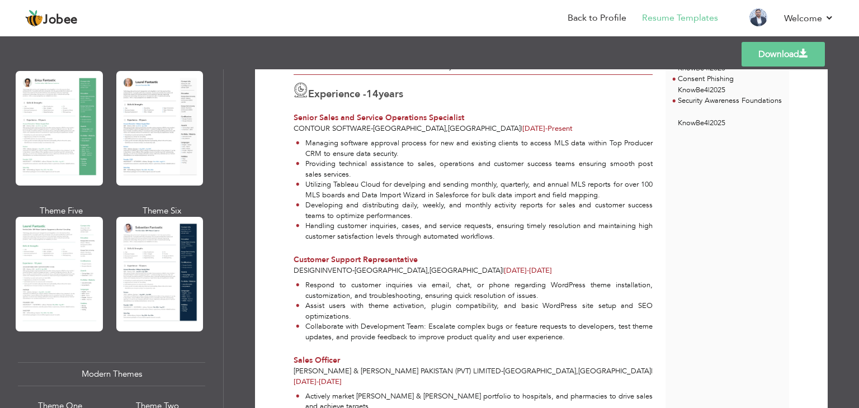
click at [65, 266] on div at bounding box center [59, 274] width 87 height 115
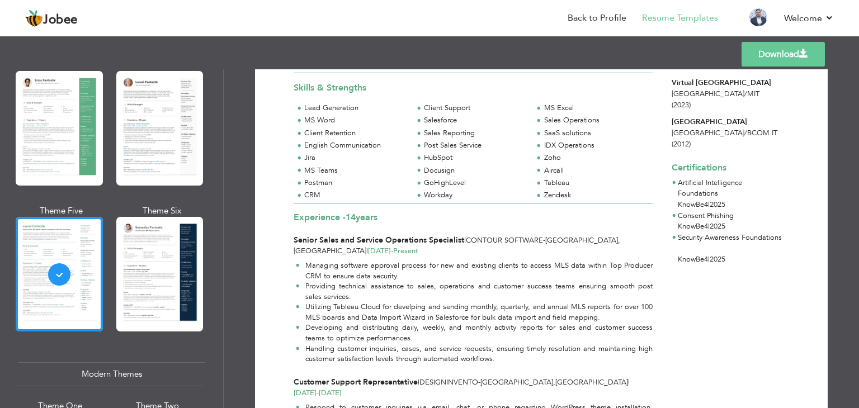
scroll to position [0, 0]
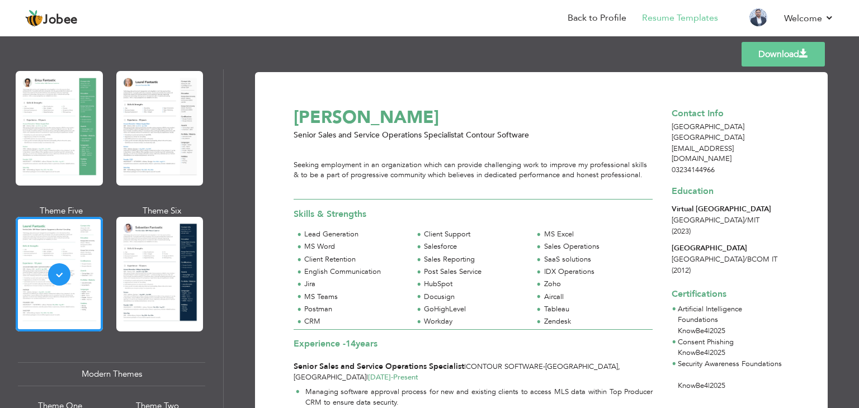
click at [771, 60] on link "Download" at bounding box center [783, 54] width 83 height 25
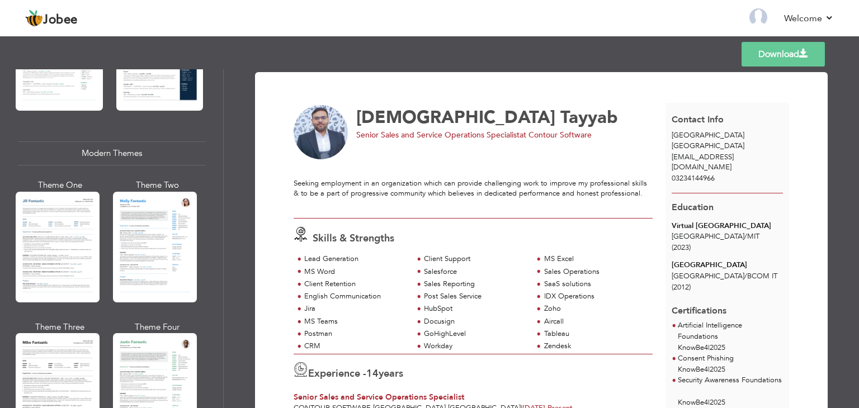
scroll to position [448, 0]
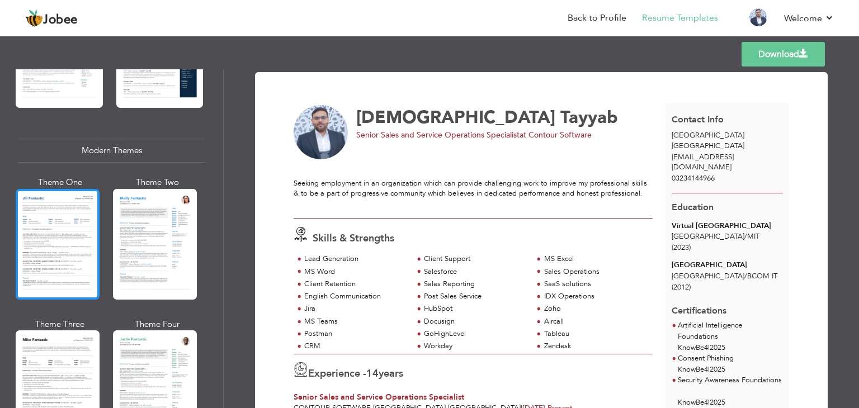
click at [79, 237] on div at bounding box center [58, 244] width 84 height 111
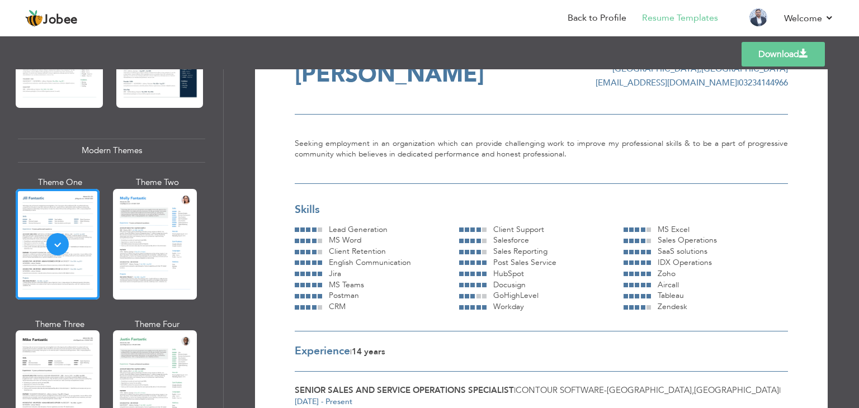
scroll to position [0, 0]
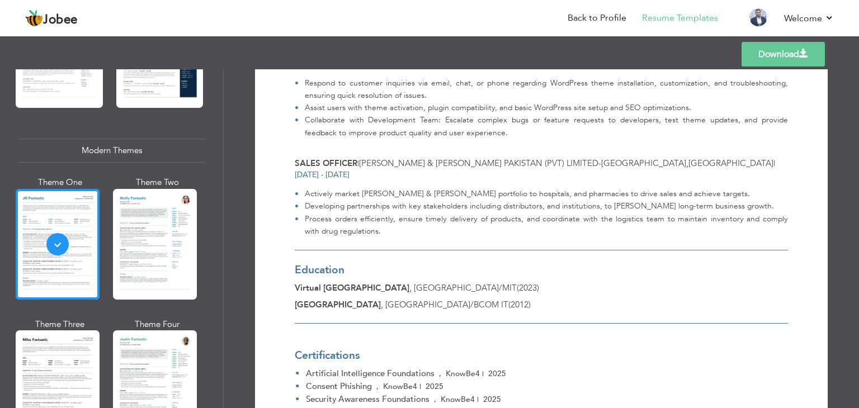
click at [184, 227] on div at bounding box center [155, 244] width 84 height 111
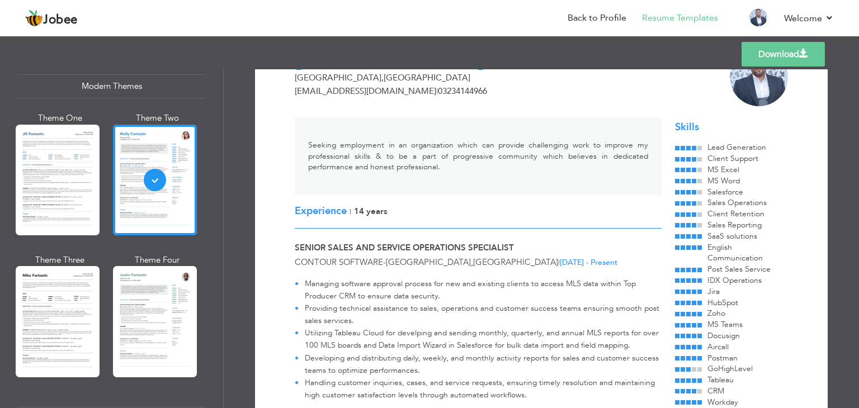
scroll to position [559, 0]
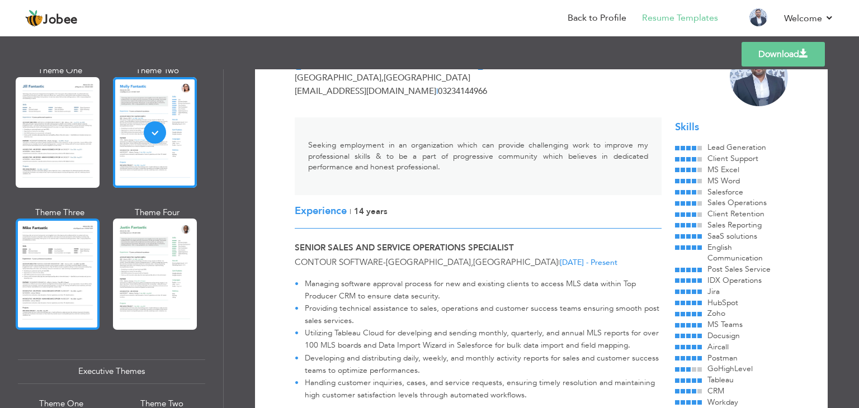
click at [50, 271] on div at bounding box center [58, 274] width 84 height 111
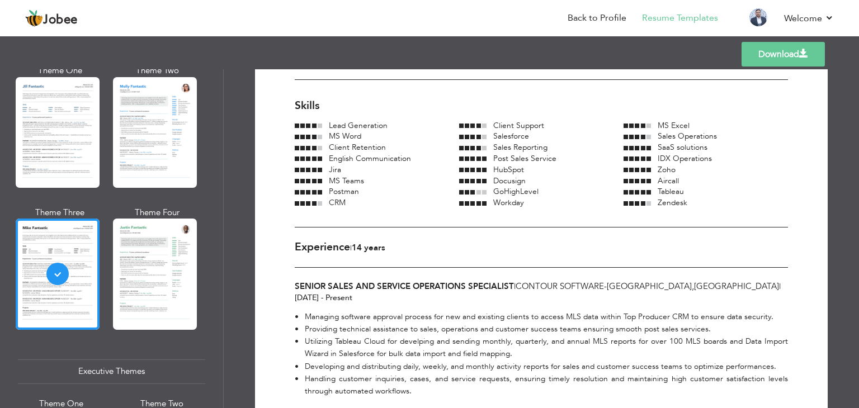
scroll to position [0, 0]
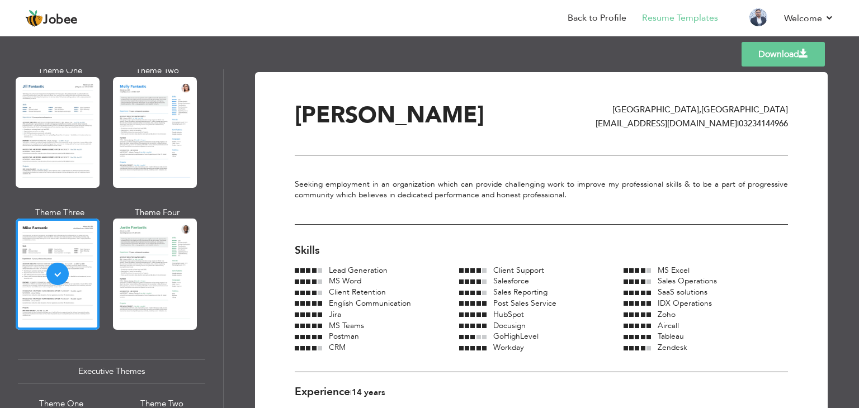
click at [156, 262] on div at bounding box center [155, 274] width 84 height 111
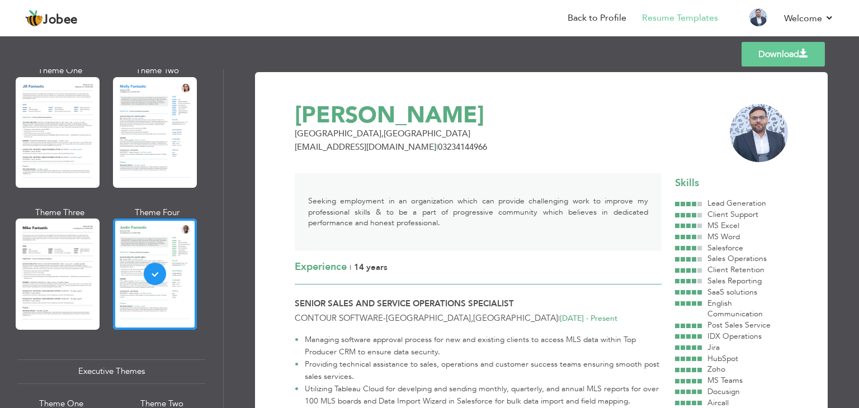
click at [790, 50] on link "Download" at bounding box center [783, 54] width 83 height 25
click at [789, 60] on link "Download" at bounding box center [783, 54] width 83 height 25
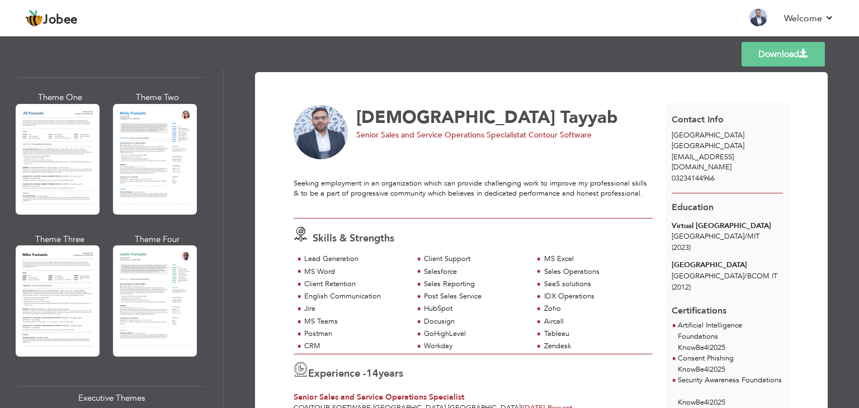
scroll to position [559, 0]
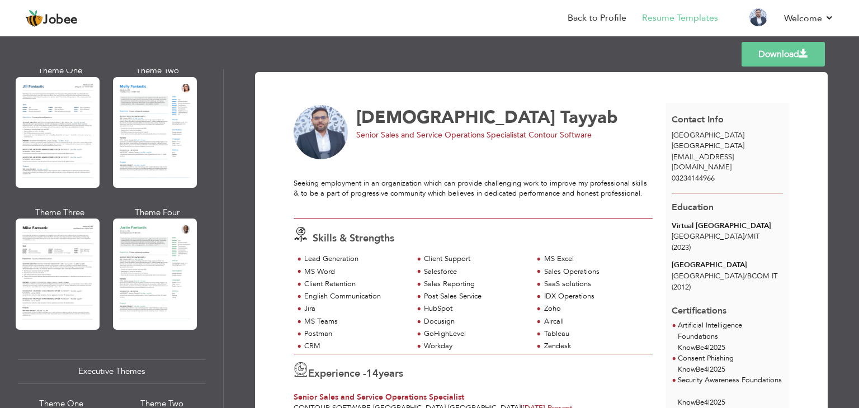
click at [157, 269] on div at bounding box center [155, 274] width 84 height 111
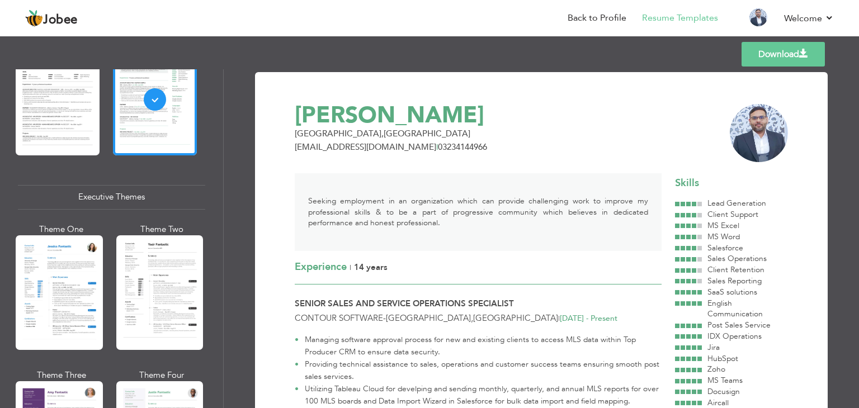
scroll to position [783, 0]
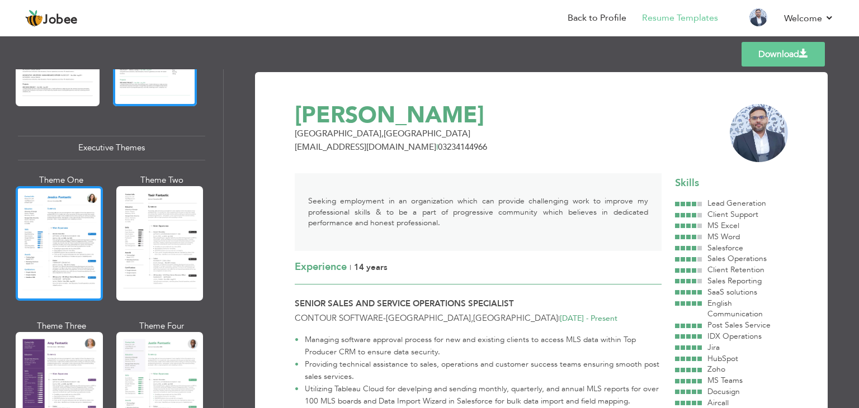
click at [64, 234] on div at bounding box center [59, 243] width 87 height 115
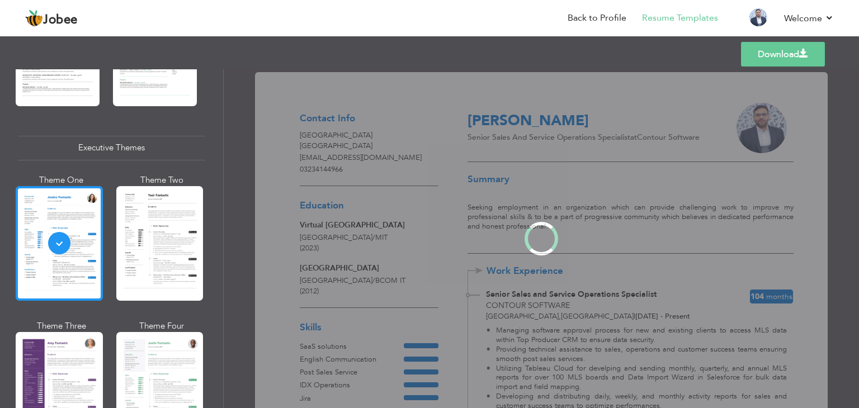
scroll to position [783, 0]
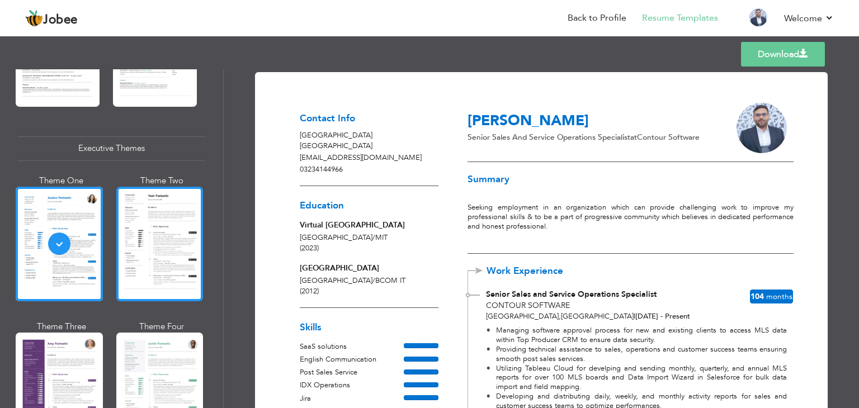
click at [145, 243] on div at bounding box center [159, 244] width 87 height 115
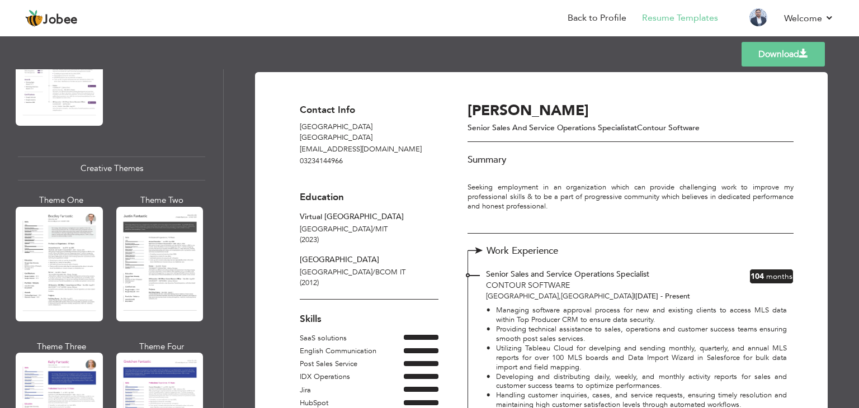
scroll to position [1287, 0]
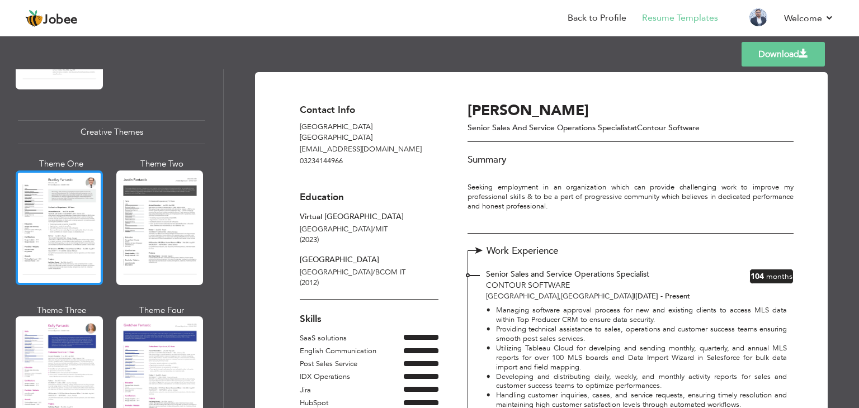
click at [49, 201] on div at bounding box center [59, 228] width 87 height 115
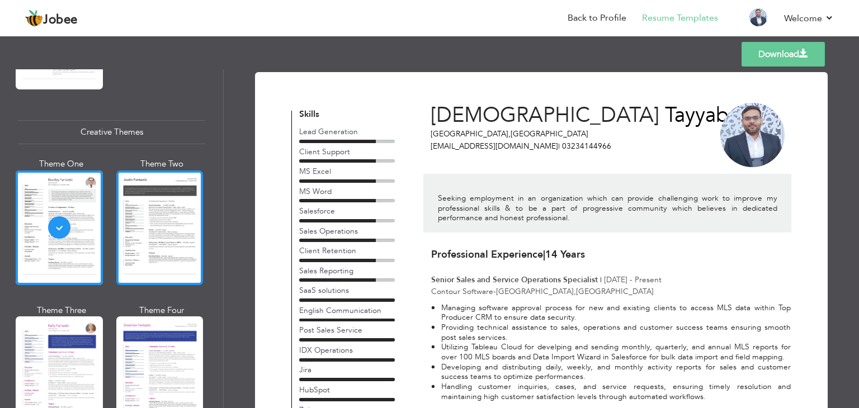
click at [159, 210] on div at bounding box center [159, 228] width 87 height 115
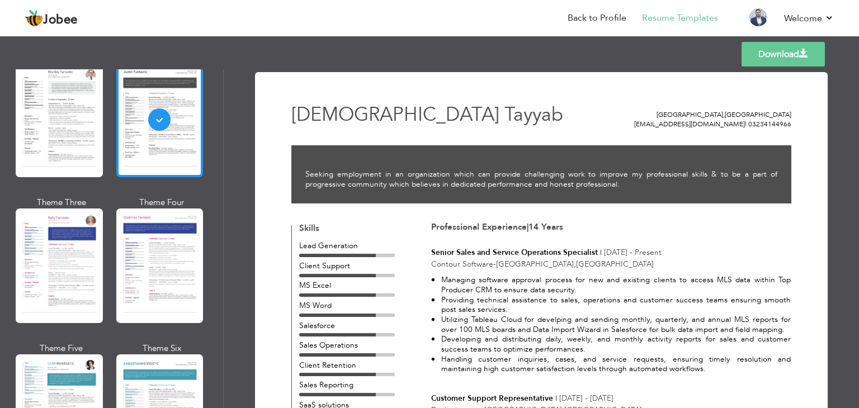
scroll to position [1399, 0]
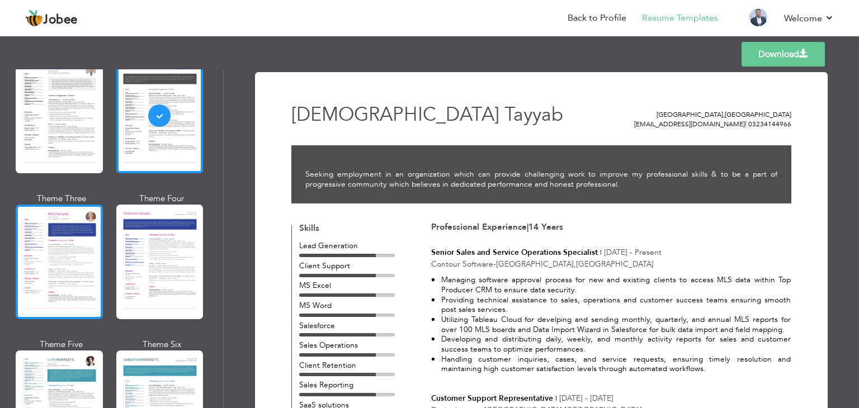
click at [77, 246] on div at bounding box center [59, 262] width 87 height 115
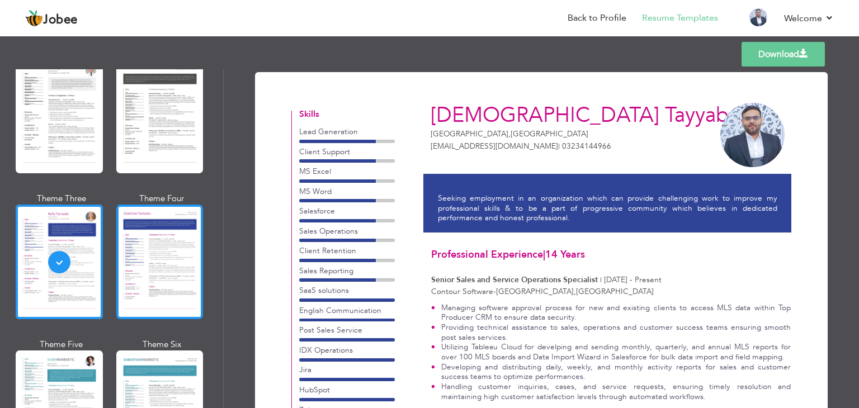
click at [145, 244] on div at bounding box center [159, 262] width 87 height 115
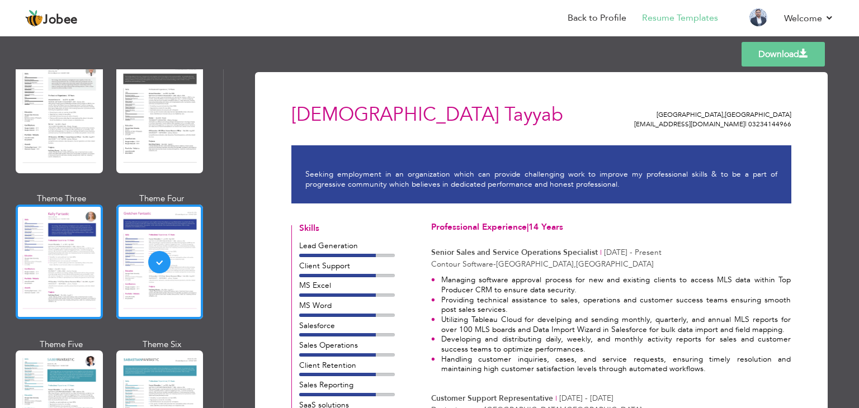
scroll to position [1567, 0]
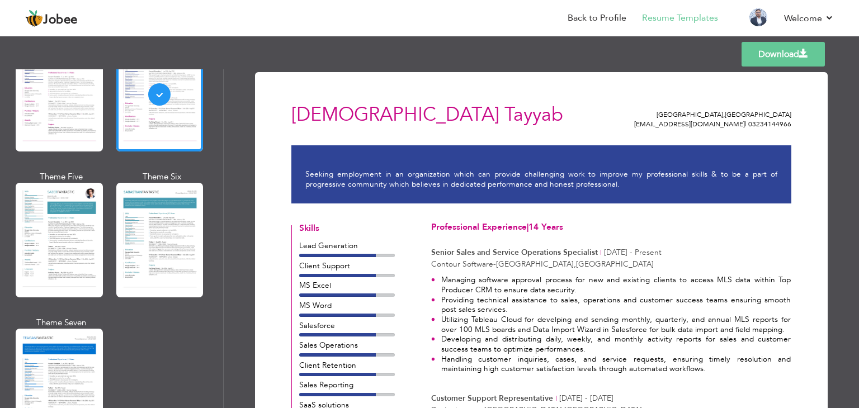
click at [74, 237] on div at bounding box center [59, 240] width 87 height 115
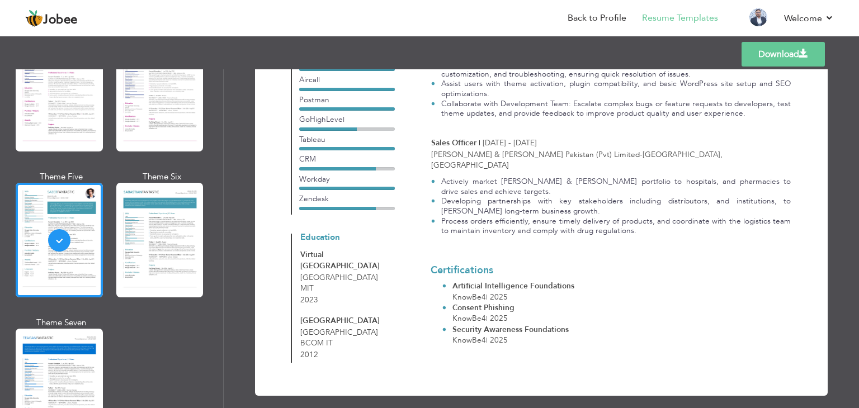
scroll to position [392, 0]
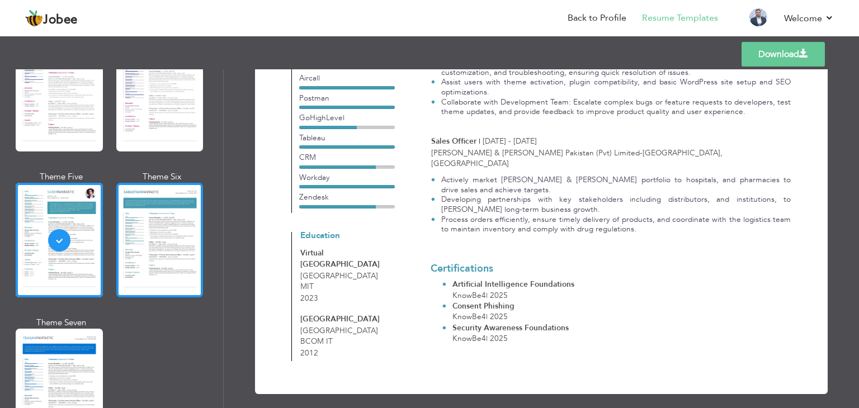
click at [159, 233] on div at bounding box center [159, 240] width 87 height 115
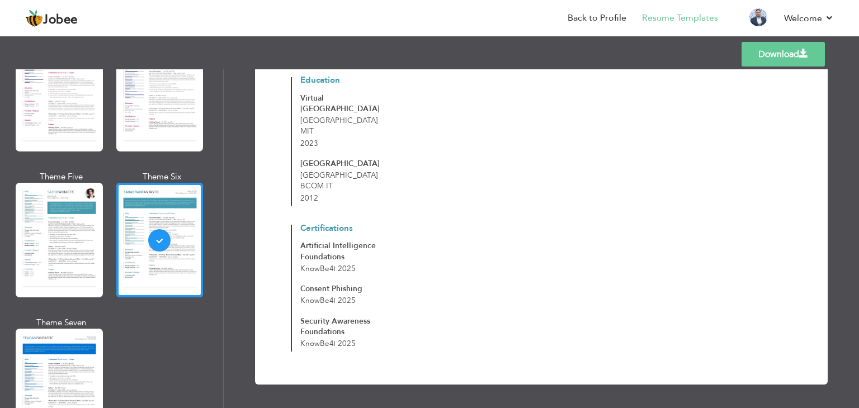
scroll to position [214, 0]
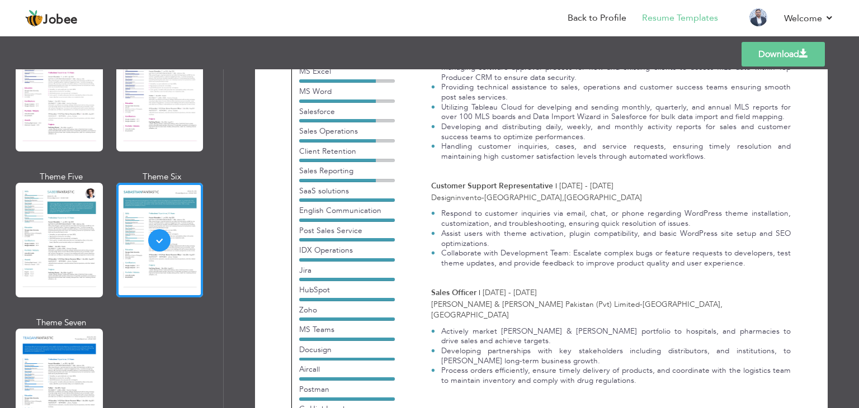
click at [45, 220] on div at bounding box center [59, 240] width 87 height 115
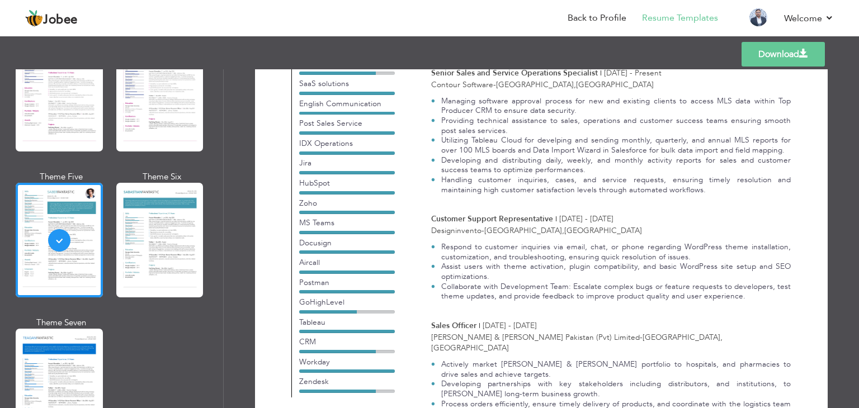
scroll to position [336, 0]
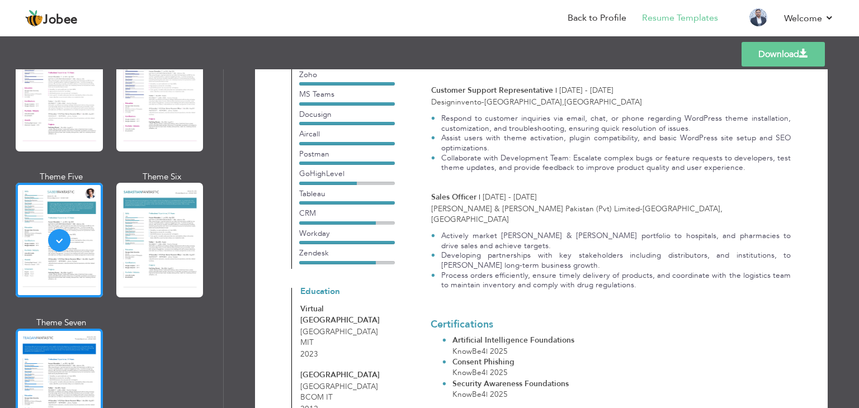
click at [80, 342] on div at bounding box center [59, 386] width 87 height 115
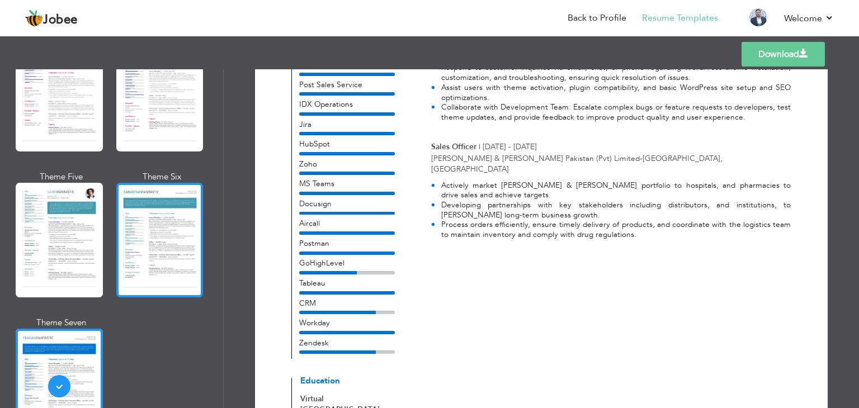
scroll to position [214, 0]
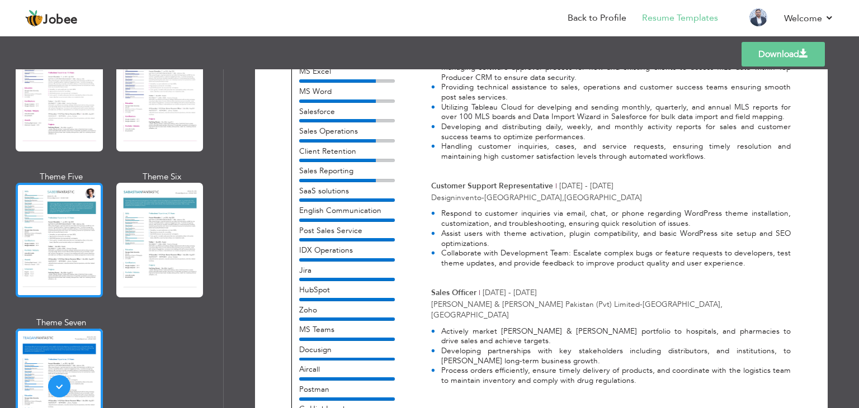
click at [39, 197] on div at bounding box center [59, 240] width 87 height 115
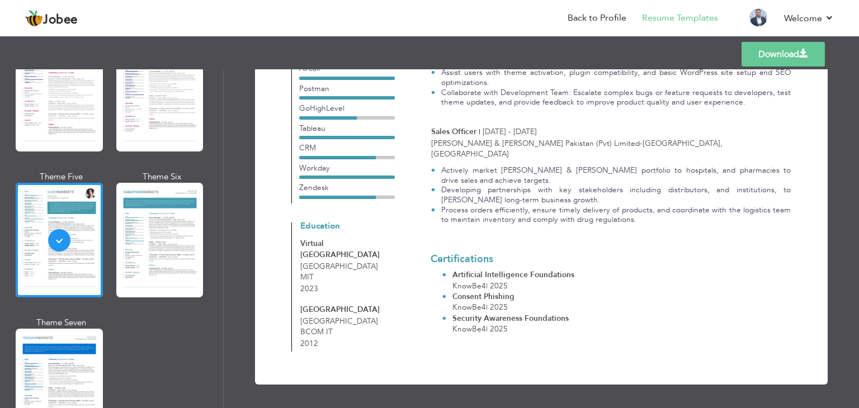
scroll to position [0, 0]
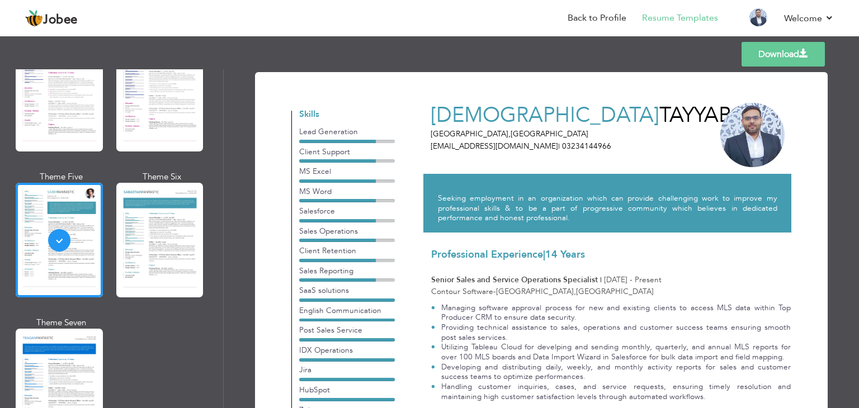
click at [777, 49] on link "Download" at bounding box center [783, 54] width 83 height 25
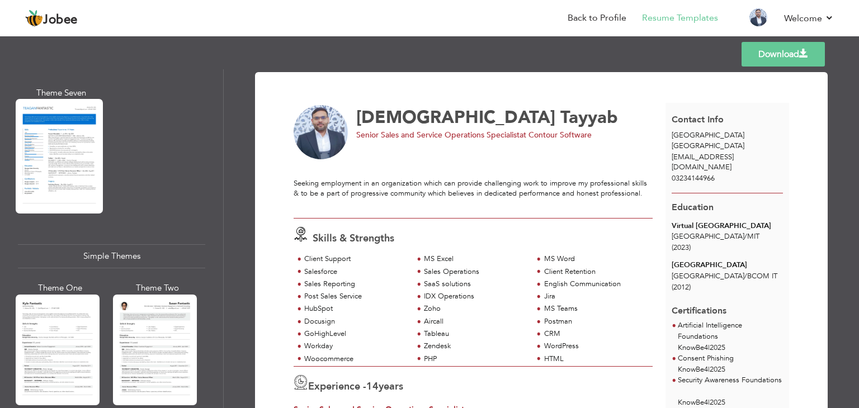
scroll to position [1720, 0]
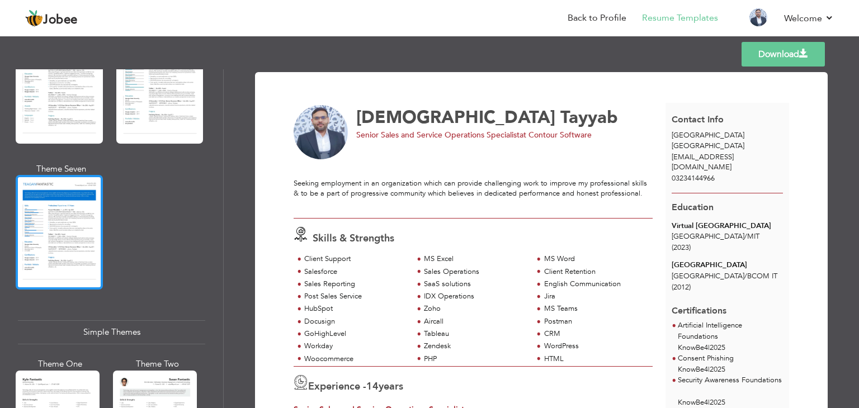
click at [75, 215] on div at bounding box center [59, 232] width 87 height 115
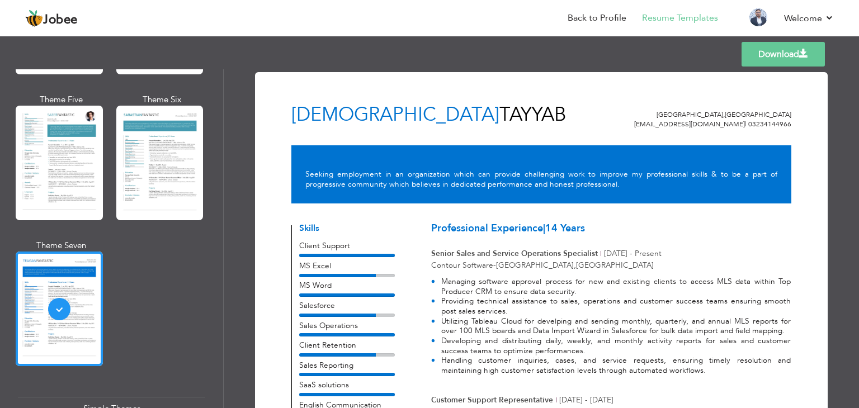
scroll to position [1553, 0]
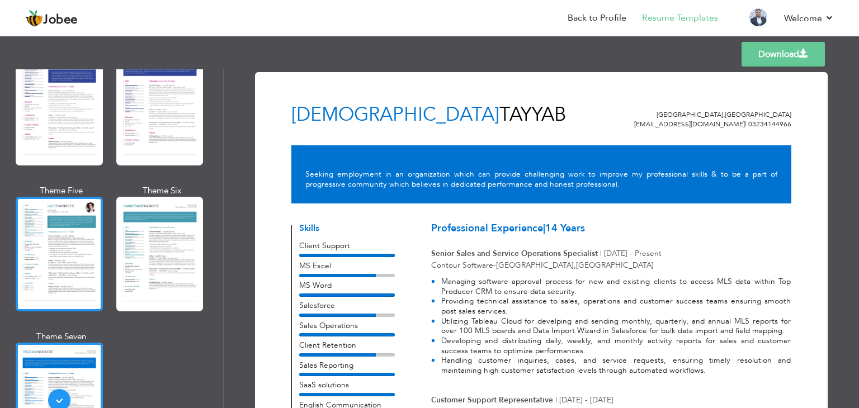
click at [49, 231] on div at bounding box center [59, 254] width 87 height 115
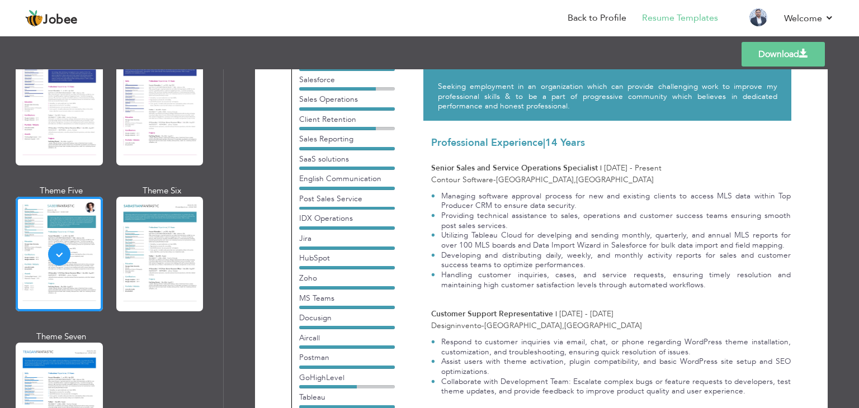
scroll to position [0, 0]
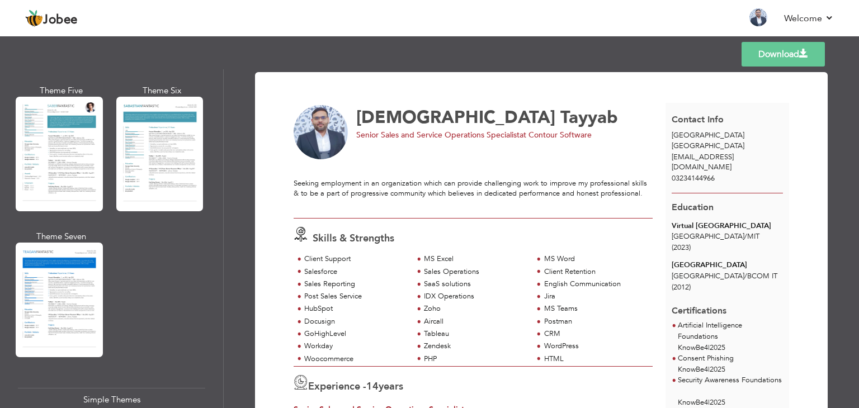
scroll to position [1553, 0]
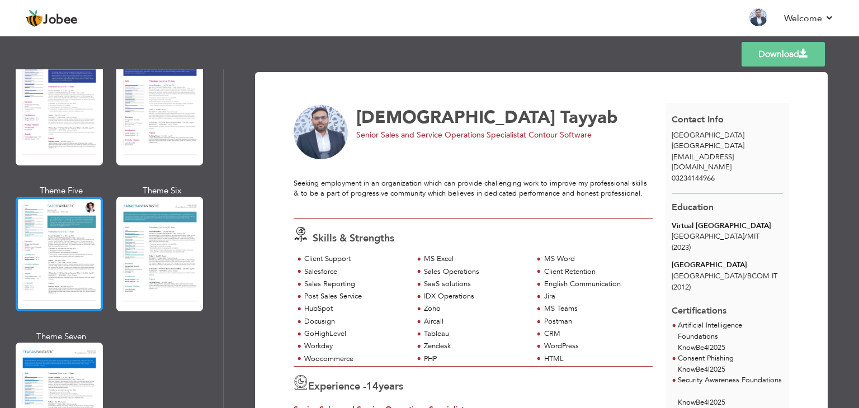
click at [59, 219] on div at bounding box center [59, 254] width 87 height 115
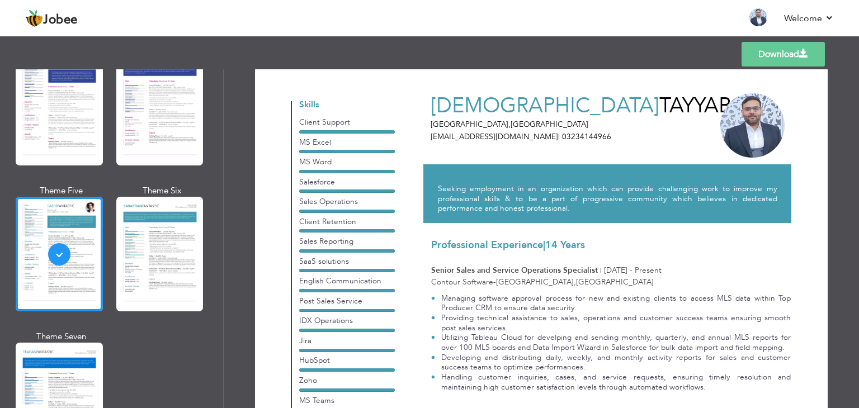
scroll to position [0, 0]
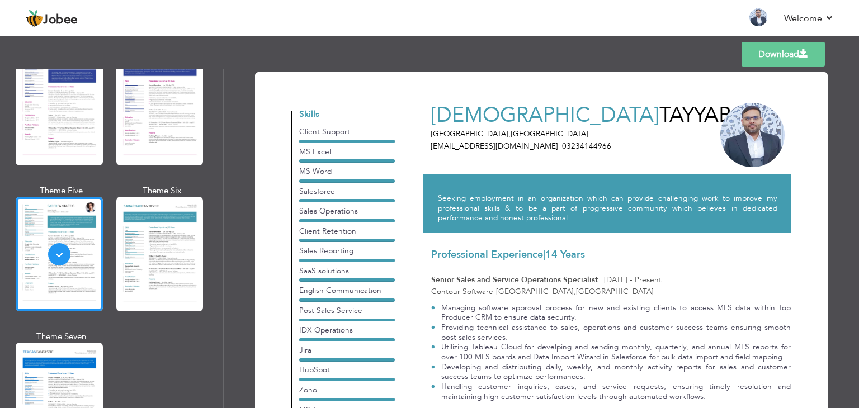
click at [784, 54] on link "Download" at bounding box center [783, 54] width 83 height 25
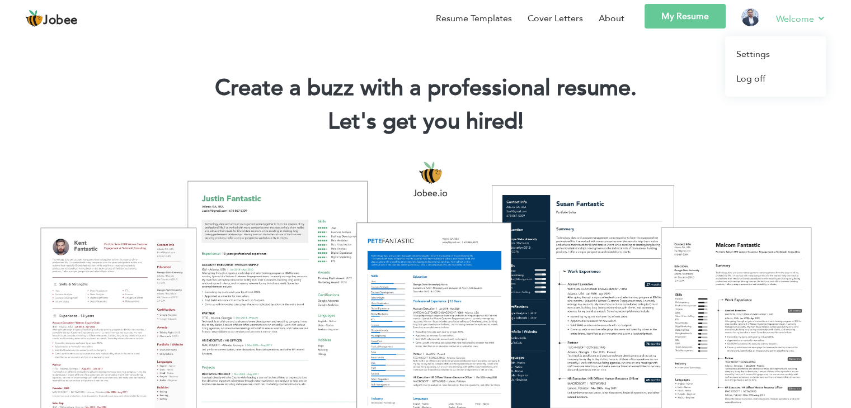
click at [797, 18] on link "Welcome" at bounding box center [801, 19] width 50 height 14
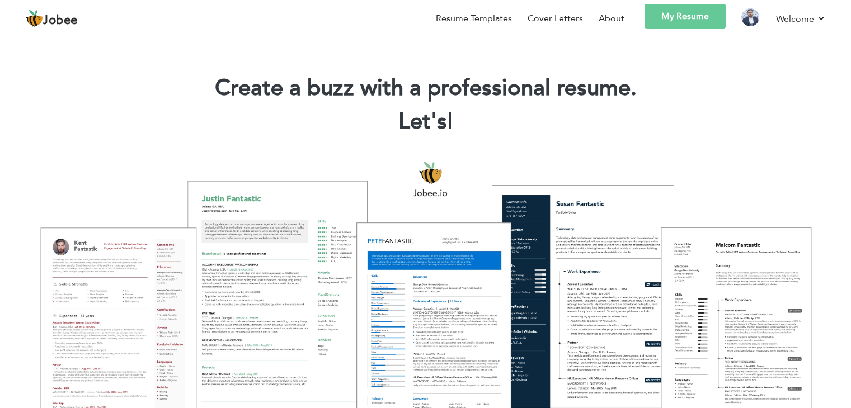
click at [671, 19] on link "My Resume" at bounding box center [685, 16] width 81 height 25
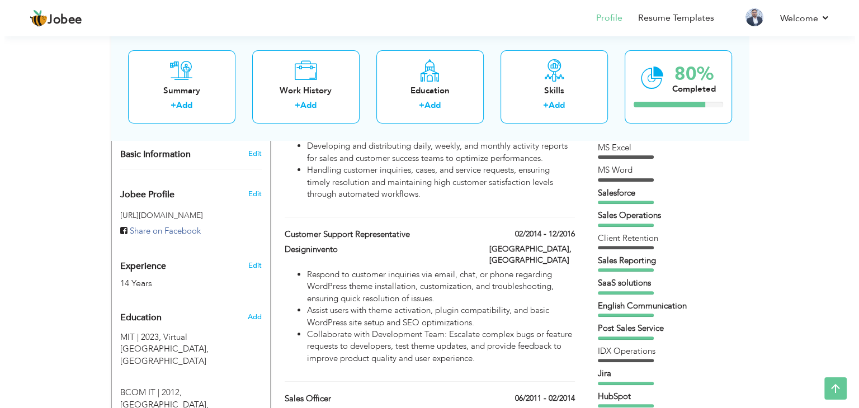
scroll to position [224, 0]
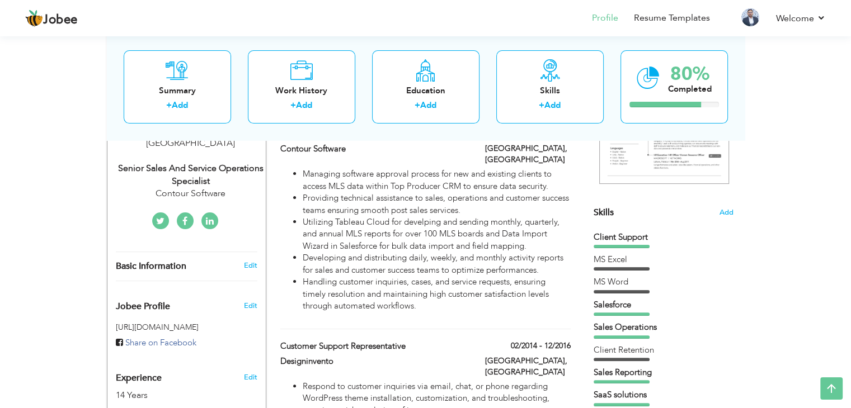
drag, startPoint x: 617, startPoint y: 247, endPoint x: 653, endPoint y: 223, distance: 43.8
click at [652, 225] on div "Skills Add Client Support MS Excel MS Word Salesforce Jira Zoho" at bounding box center [664, 411] width 140 height 849
click at [728, 209] on span "Add" at bounding box center [726, 213] width 15 height 11
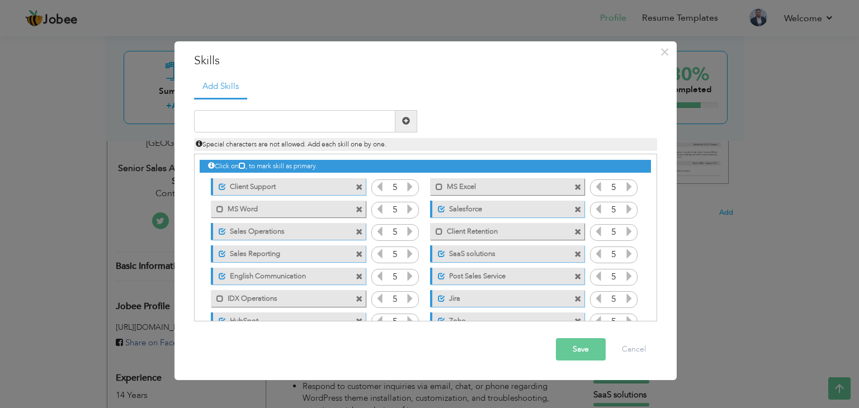
drag, startPoint x: 265, startPoint y: 184, endPoint x: 264, endPoint y: 196, distance: 12.3
click at [271, 200] on div "Click on , to mark skill as primary. Unmark as primary skill. Client Support 5 …" at bounding box center [425, 321] width 451 height 335
drag, startPoint x: 283, startPoint y: 227, endPoint x: 535, endPoint y: 124, distance: 272.0
click at [347, 218] on div "Click on , to mark skill as primary. Unmark as primary skill. Client Support 5 …" at bounding box center [425, 321] width 451 height 335
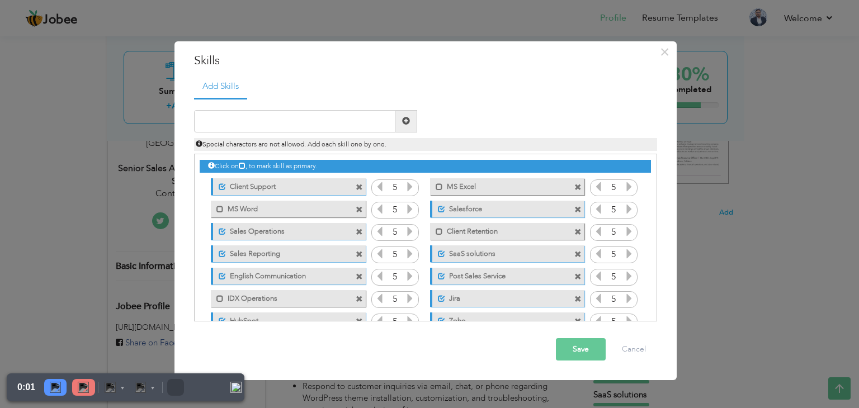
drag, startPoint x: 318, startPoint y: 188, endPoint x: 326, endPoint y: 194, distance: 10.0
click at [326, 194] on div "Unmark as primary skill. Client Support" at bounding box center [288, 186] width 154 height 17
click at [221, 186] on span at bounding box center [222, 187] width 7 height 7
click at [221, 186] on span at bounding box center [220, 187] width 7 height 7
drag, startPoint x: 221, startPoint y: 186, endPoint x: 246, endPoint y: 203, distance: 30.1
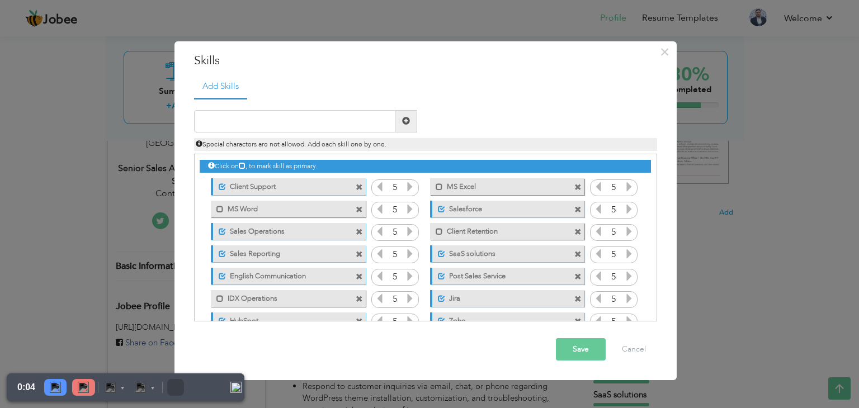
click at [239, 208] on div "Click on , to mark skill as primary. Unmark as primary skill. Client Support 5 …" at bounding box center [425, 321] width 451 height 335
drag, startPoint x: 380, startPoint y: 187, endPoint x: 356, endPoint y: 215, distance: 36.1
click at [357, 218] on div "Click on , to mark skill as primary. Unmark as primary skill. Client Support 5 …" at bounding box center [425, 321] width 451 height 335
drag, startPoint x: 329, startPoint y: 212, endPoint x: 308, endPoint y: 237, distance: 32.5
click at [324, 223] on div "Click on , to mark skill as primary. Unmark as primary skill. Client Support 5 …" at bounding box center [425, 321] width 451 height 335
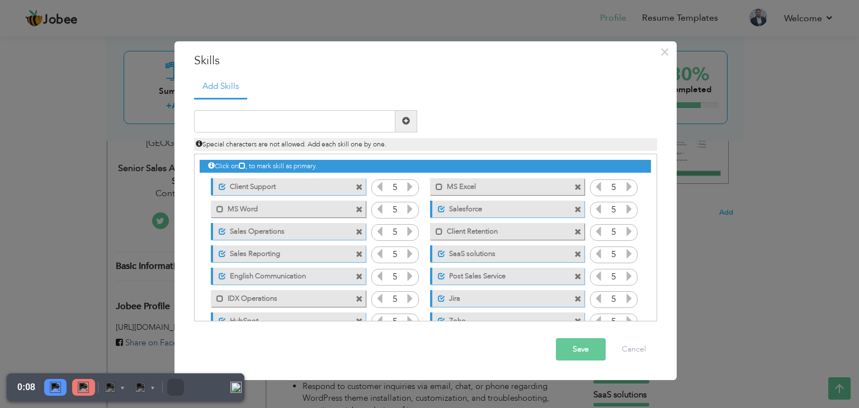
drag, startPoint x: 277, startPoint y: 296, endPoint x: 303, endPoint y: 246, distance: 56.3
click at [303, 246] on div "Click on , to mark skill as primary. Unmark as primary skill. Client Support 5 …" at bounding box center [425, 321] width 451 height 335
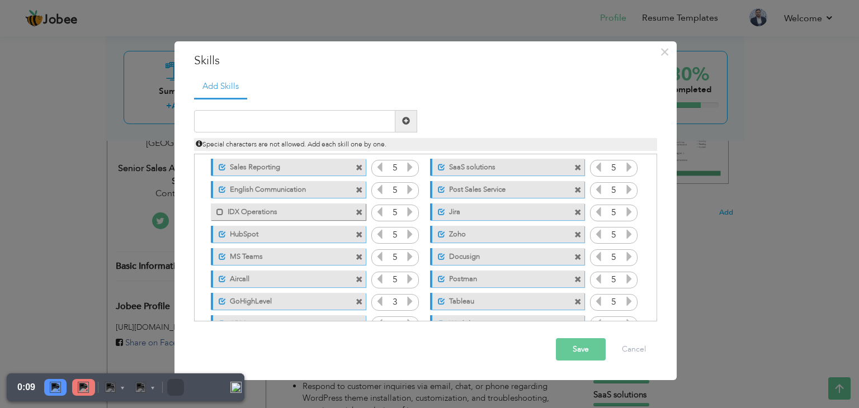
scroll to position [181, 0]
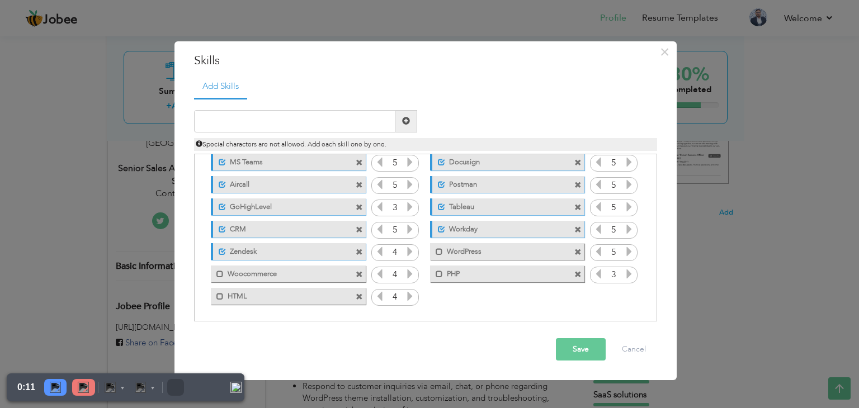
drag, startPoint x: 338, startPoint y: 271, endPoint x: 321, endPoint y: 260, distance: 20.3
click at [321, 260] on div "Click on , to mark skill as primary. Unmark as primary skill. Client Support 5 …" at bounding box center [425, 140] width 451 height 335
drag, startPoint x: 311, startPoint y: 293, endPoint x: 331, endPoint y: 260, distance: 38.2
click at [331, 260] on div "Click on , to mark skill as primary. Unmark as primary skill. Client Support 5 …" at bounding box center [425, 140] width 451 height 335
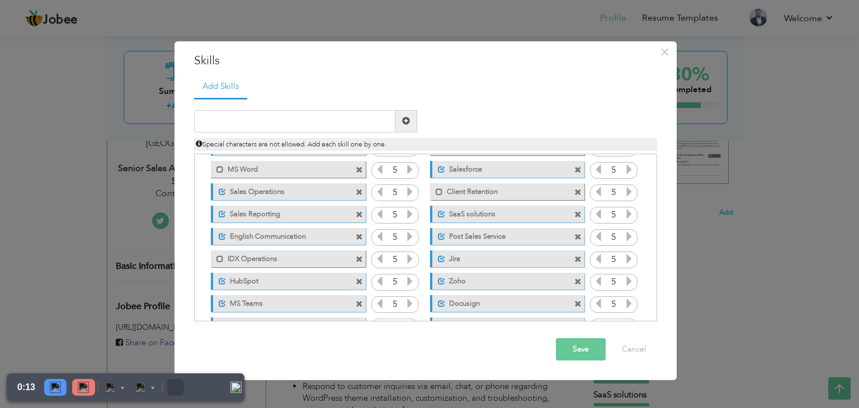
scroll to position [0, 0]
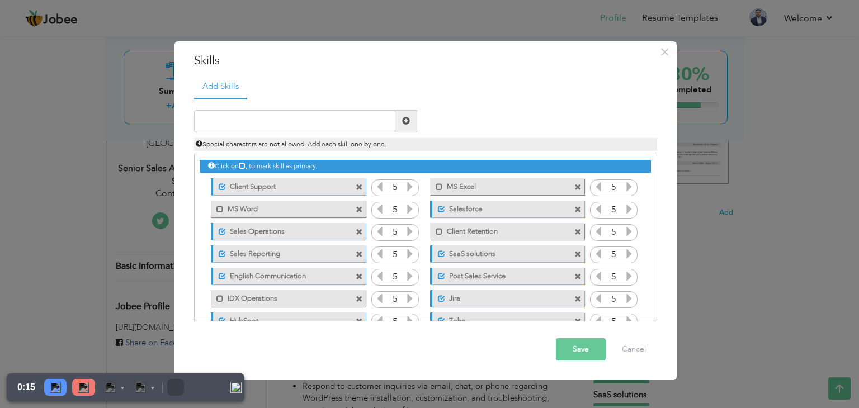
drag, startPoint x: 507, startPoint y: 190, endPoint x: 515, endPoint y: 207, distance: 18.5
click at [515, 207] on div "Click on , to mark skill as primary. Unmark as primary skill. Client Support 5 …" at bounding box center [425, 321] width 451 height 335
drag, startPoint x: 321, startPoint y: 186, endPoint x: 257, endPoint y: 192, distance: 64.6
click at [320, 192] on div "Unmark as primary skill. Client Support" at bounding box center [288, 186] width 154 height 17
drag, startPoint x: 318, startPoint y: 185, endPoint x: 351, endPoint y: 184, distance: 33.6
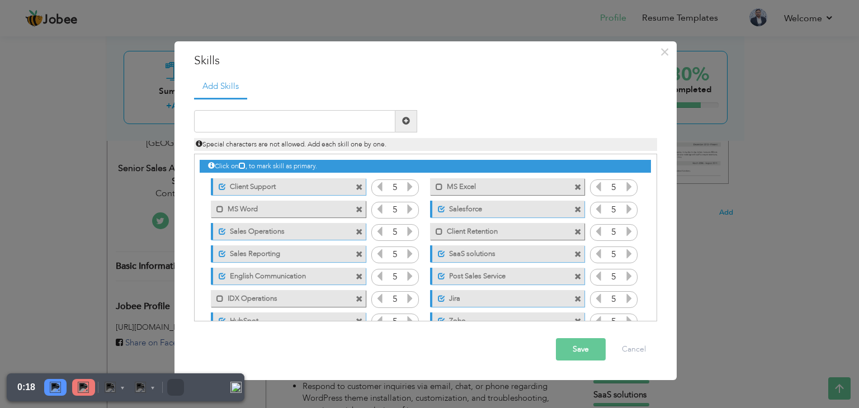
click at [351, 184] on div "Unmark as primary skill. Client Support" at bounding box center [288, 186] width 154 height 17
drag, startPoint x: 509, startPoint y: 183, endPoint x: 529, endPoint y: 225, distance: 46.8
click at [529, 225] on div "Click on , to mark skill as primary. Unmark as primary skill. Client Support 5 …" at bounding box center [425, 321] width 451 height 335
drag, startPoint x: 549, startPoint y: 185, endPoint x: 541, endPoint y: 227, distance: 42.2
click at [547, 248] on div "Click on , to mark skill as primary. Unmark as primary skill. Client Support 5 …" at bounding box center [425, 321] width 451 height 335
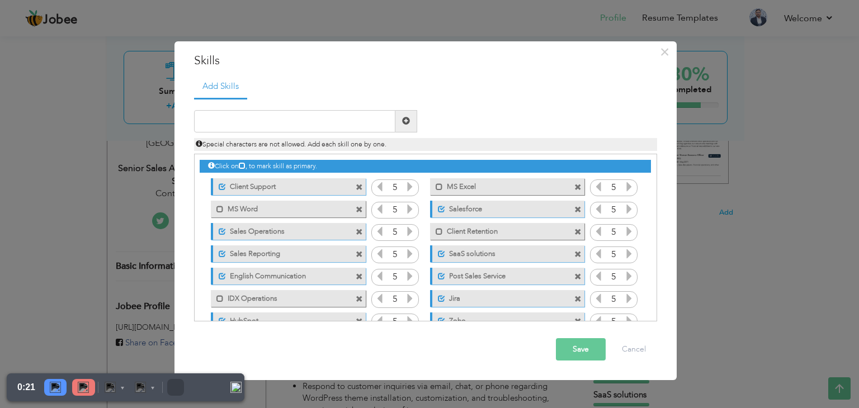
drag, startPoint x: 535, startPoint y: 209, endPoint x: 431, endPoint y: 239, distance: 107.8
click at [507, 215] on div "Unmark as primary skill. Salesforce" at bounding box center [507, 209] width 154 height 17
drag, startPoint x: 293, startPoint y: 255, endPoint x: 519, endPoint y: 191, distance: 234.9
click at [371, 234] on div "Click on , to mark skill as primary. Unmark as primary skill. Client Support 5 …" at bounding box center [425, 321] width 451 height 335
drag, startPoint x: 257, startPoint y: 186, endPoint x: 280, endPoint y: 188, distance: 22.5
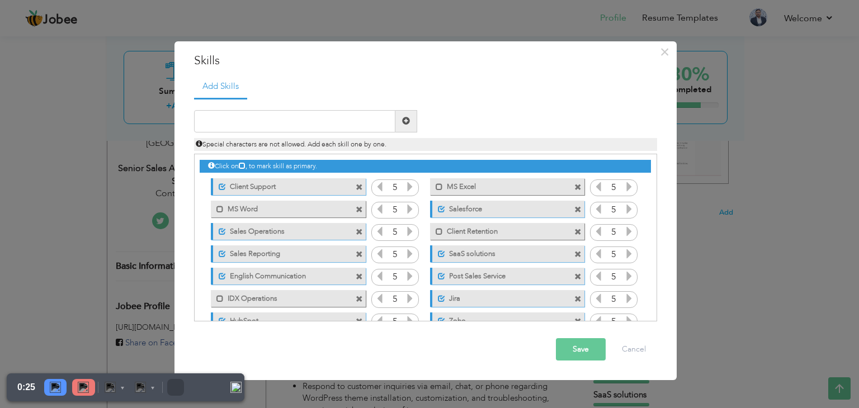
click at [280, 188] on label "Client Support" at bounding box center [281, 185] width 111 height 14
drag, startPoint x: 226, startPoint y: 187, endPoint x: 273, endPoint y: 187, distance: 47.0
click at [274, 187] on label "Client Support" at bounding box center [280, 185] width 113 height 14
drag, startPoint x: 273, startPoint y: 186, endPoint x: 324, endPoint y: 189, distance: 51.0
click at [324, 189] on label "Client Support" at bounding box center [281, 185] width 111 height 14
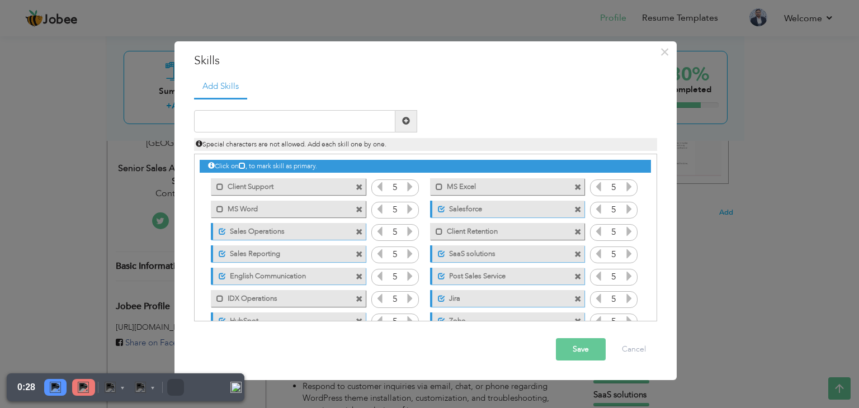
click at [302, 184] on label "Client Support" at bounding box center [280, 185] width 113 height 14
click at [302, 184] on label "Client Support" at bounding box center [281, 185] width 111 height 14
click at [302, 184] on label "Client Support" at bounding box center [280, 185] width 113 height 14
click at [302, 184] on label "Client Support" at bounding box center [281, 185] width 111 height 14
